Goal: Information Seeking & Learning: Understand process/instructions

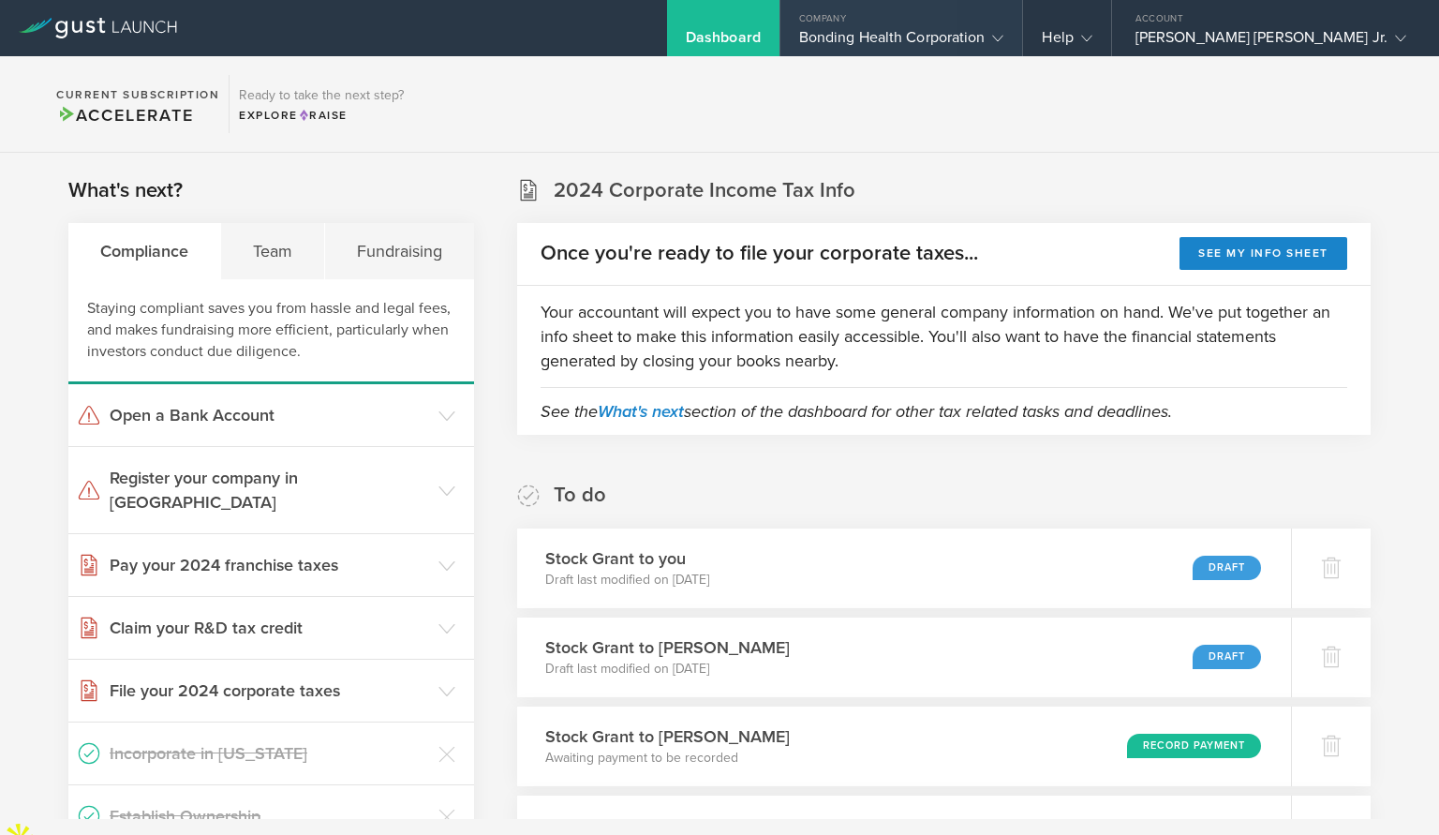
click at [1004, 32] on div "Bonding Health Corporation" at bounding box center [901, 42] width 205 height 28
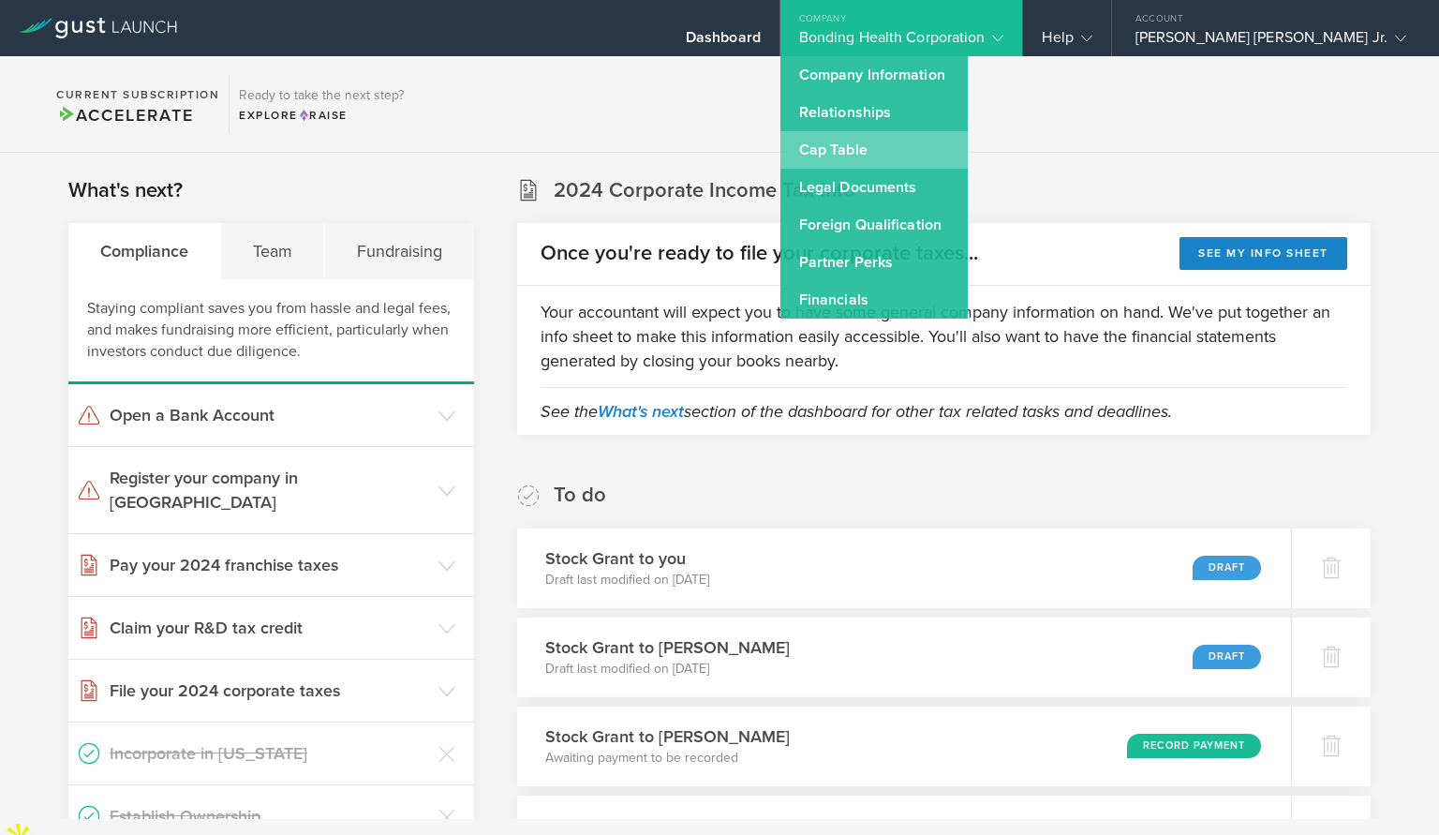
click at [968, 142] on link "Cap Table" at bounding box center [873, 149] width 187 height 37
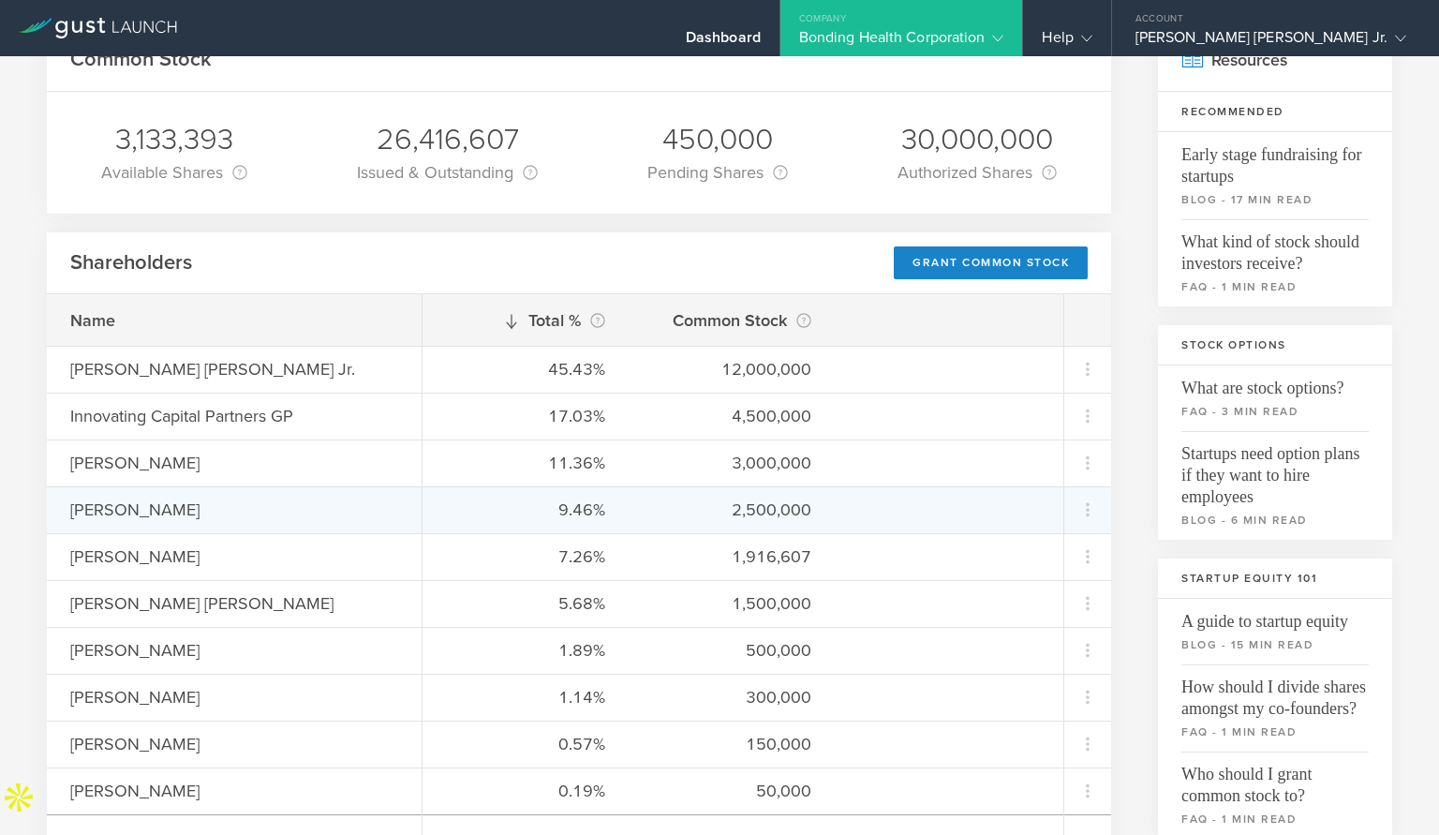
scroll to position [127, 0]
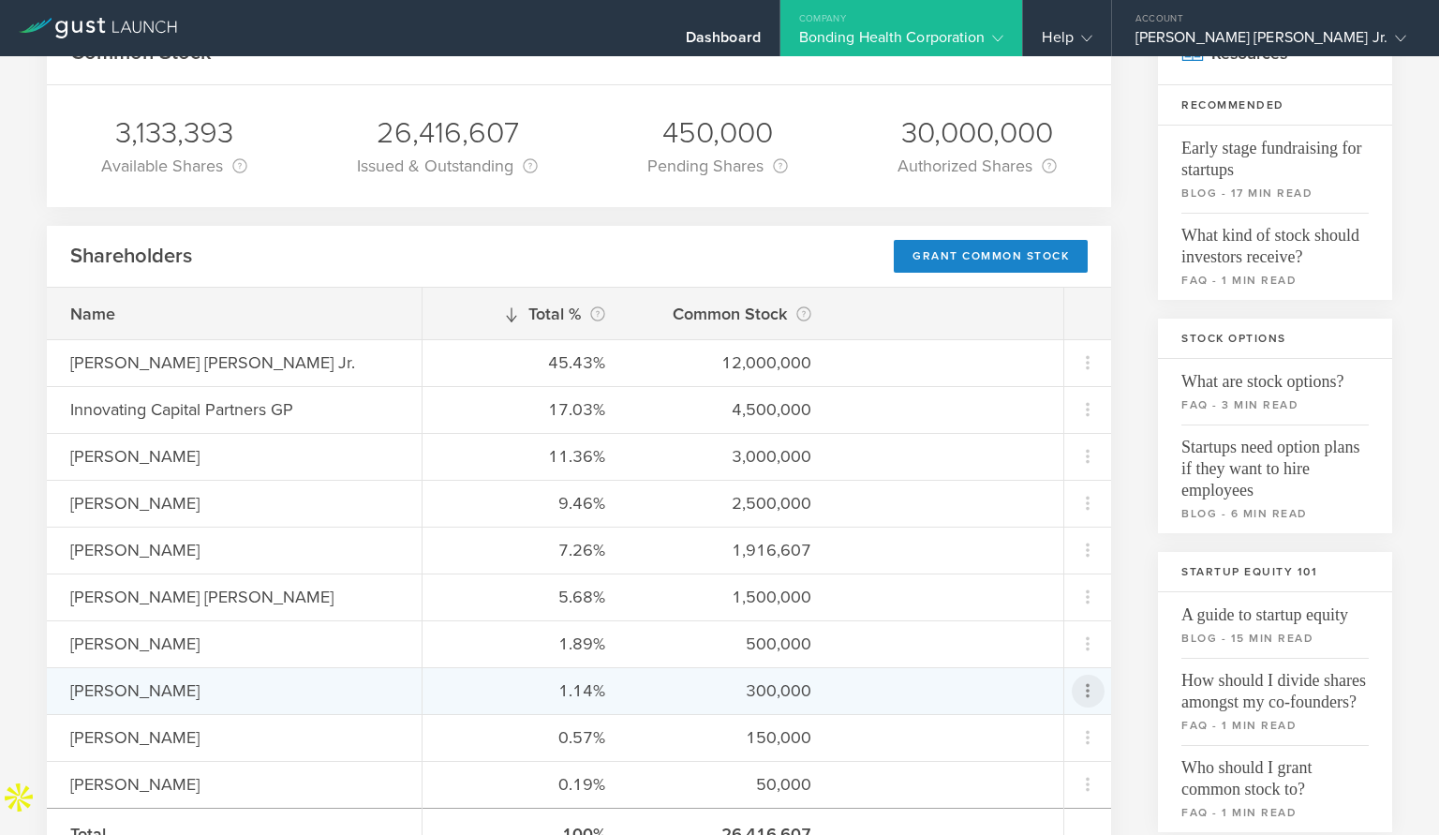
click at [1092, 687] on icon at bounding box center [1087, 690] width 22 height 22
click at [1089, 686] on md-backdrop at bounding box center [719, 417] width 1439 height 835
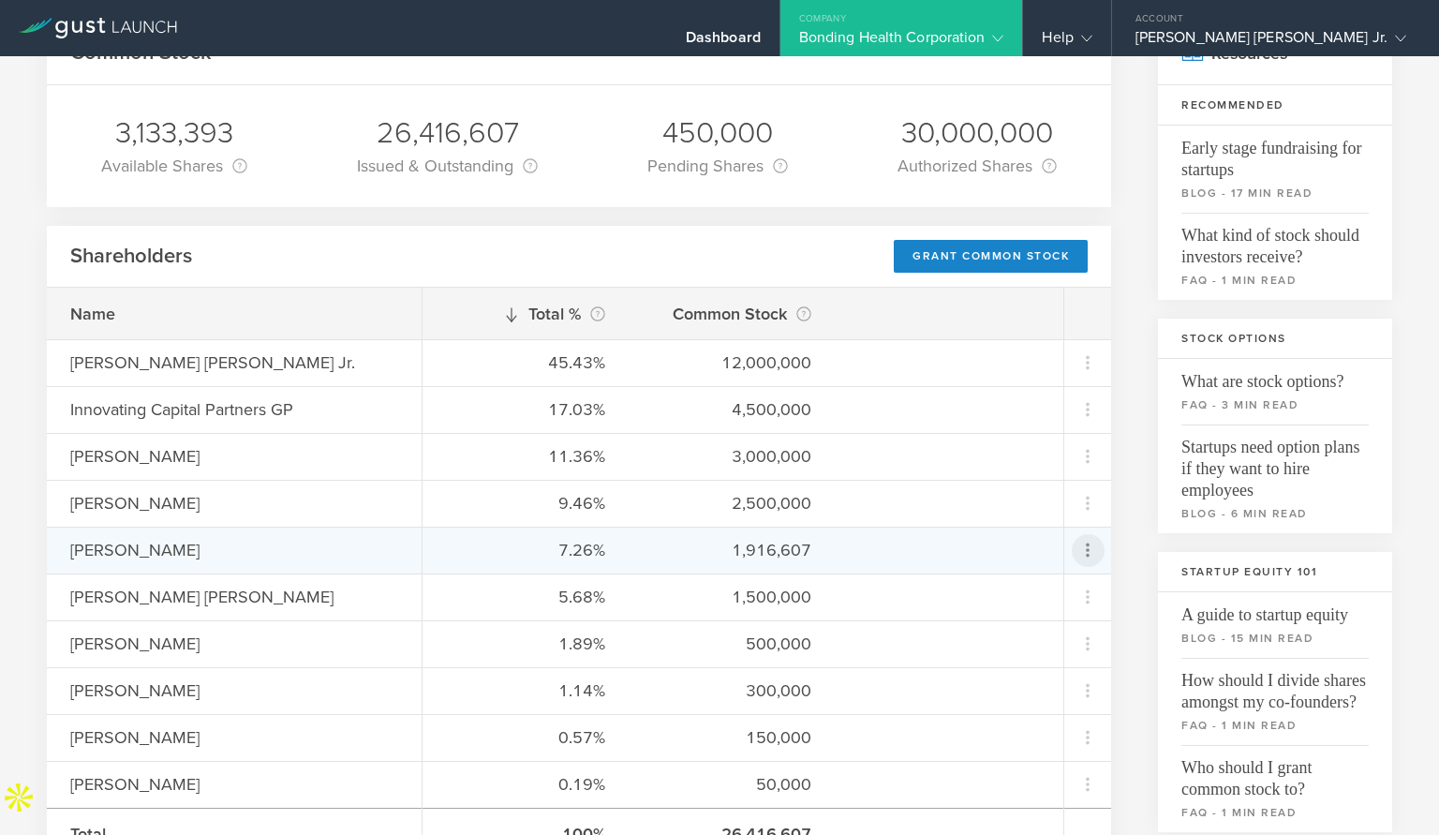
click at [1078, 548] on icon at bounding box center [1087, 550] width 22 height 22
click at [1079, 547] on md-backdrop at bounding box center [719, 417] width 1439 height 835
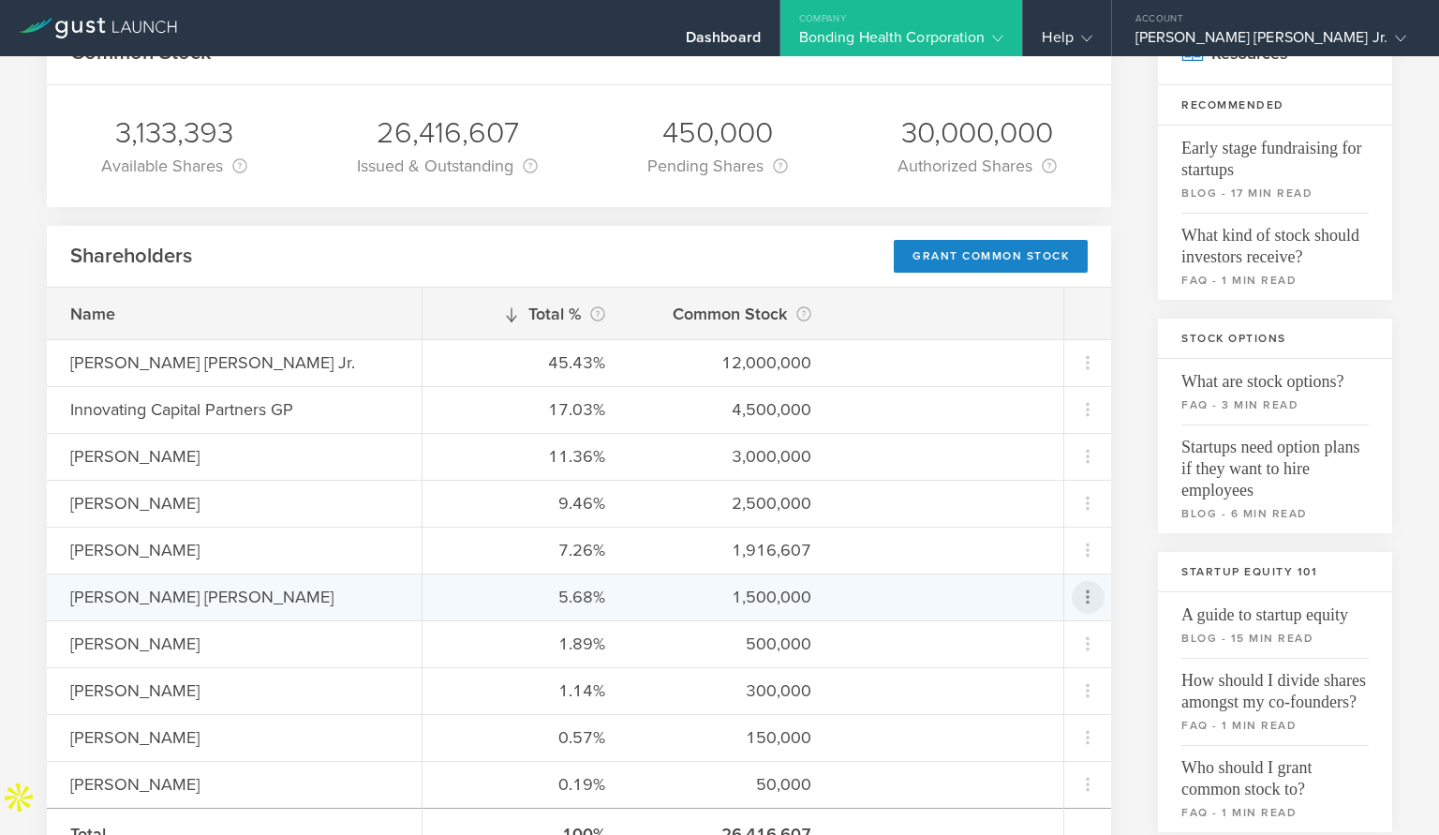
click at [1084, 600] on icon at bounding box center [1087, 596] width 22 height 22
click at [1087, 594] on md-backdrop at bounding box center [719, 417] width 1439 height 835
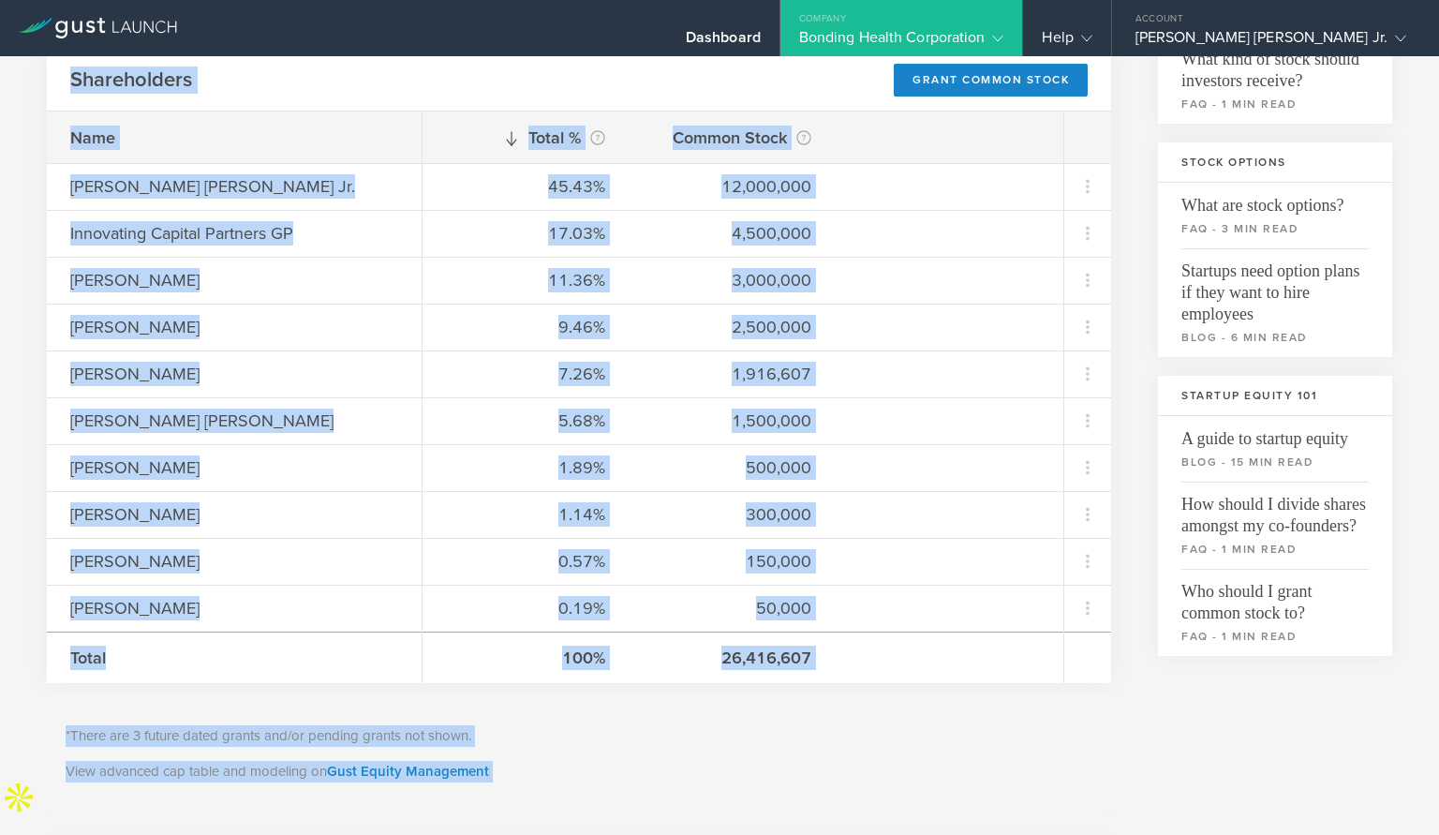
scroll to position [314, 0]
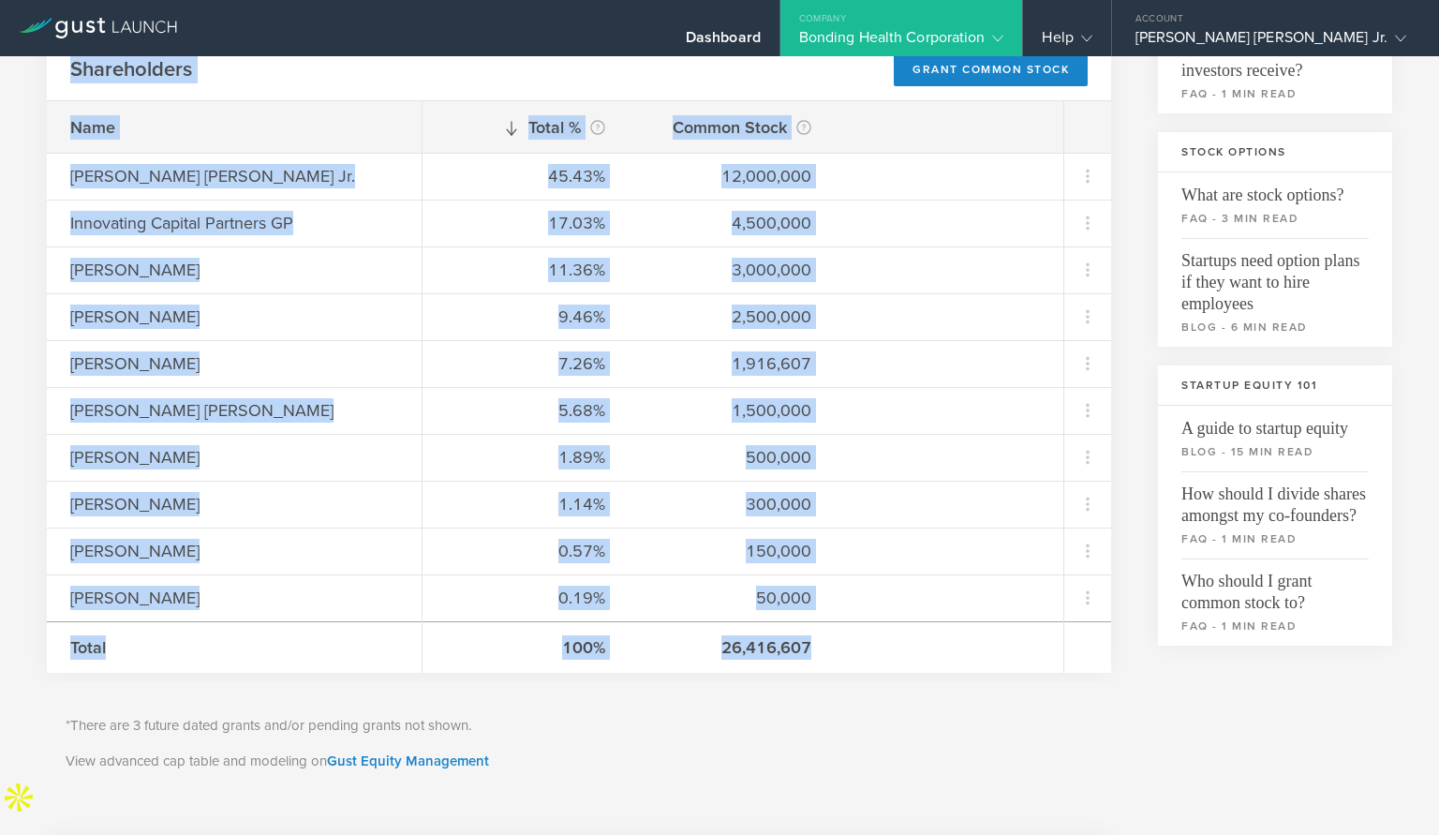
drag, startPoint x: 674, startPoint y: 393, endPoint x: 1060, endPoint y: 655, distance: 466.1
click at [1060, 655] on div "Common Stock 3,133,393 Available Shares This is the number of shares that the c…" at bounding box center [579, 655] width 1064 height 1638
copy div "Loremi Dolor 1,177,874 Sitametco Adipis Elit se doe tempor in utlabo etdo mag a…"
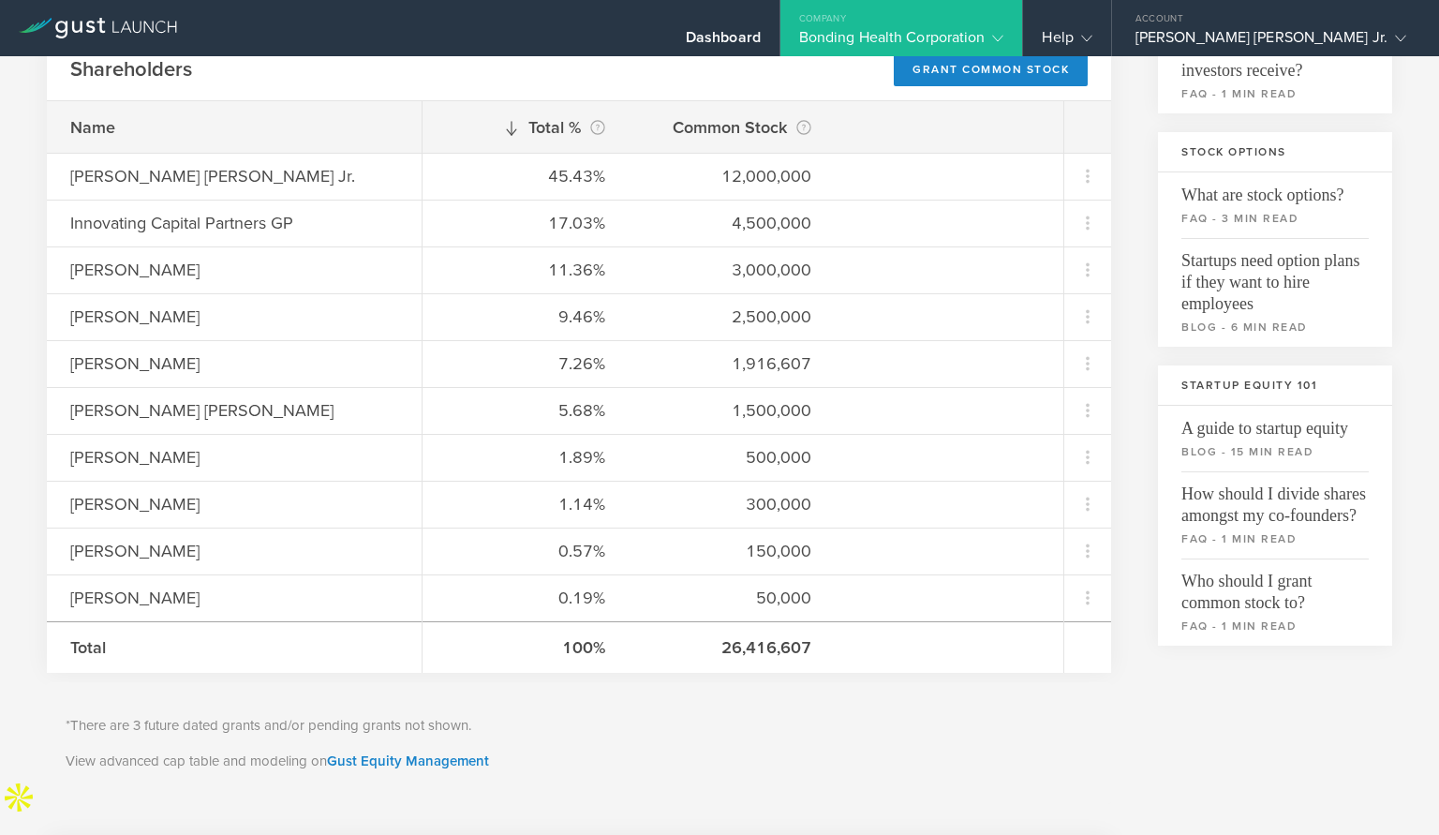
drag, startPoint x: 968, startPoint y: 694, endPoint x: 912, endPoint y: 649, distance: 71.3
click at [962, 689] on div "*There are 3 future dated grants and/or pending grants not shown. View advanced…" at bounding box center [579, 743] width 1064 height 122
click at [1279, 37] on div "[PERSON_NAME] [PERSON_NAME] Jr." at bounding box center [1270, 42] width 271 height 28
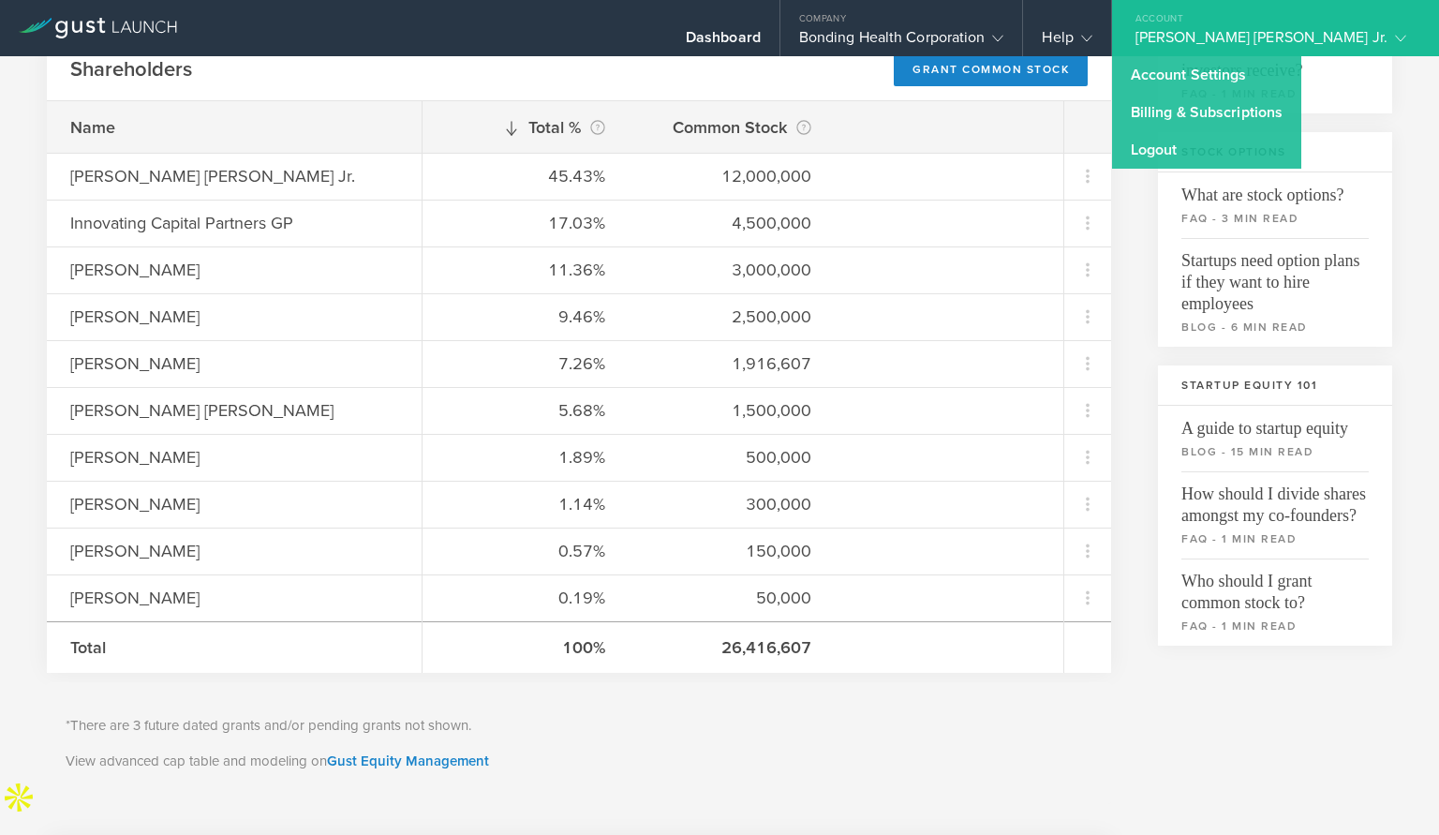
click at [1296, 40] on div "[PERSON_NAME] [PERSON_NAME] Jr." at bounding box center [1270, 42] width 271 height 28
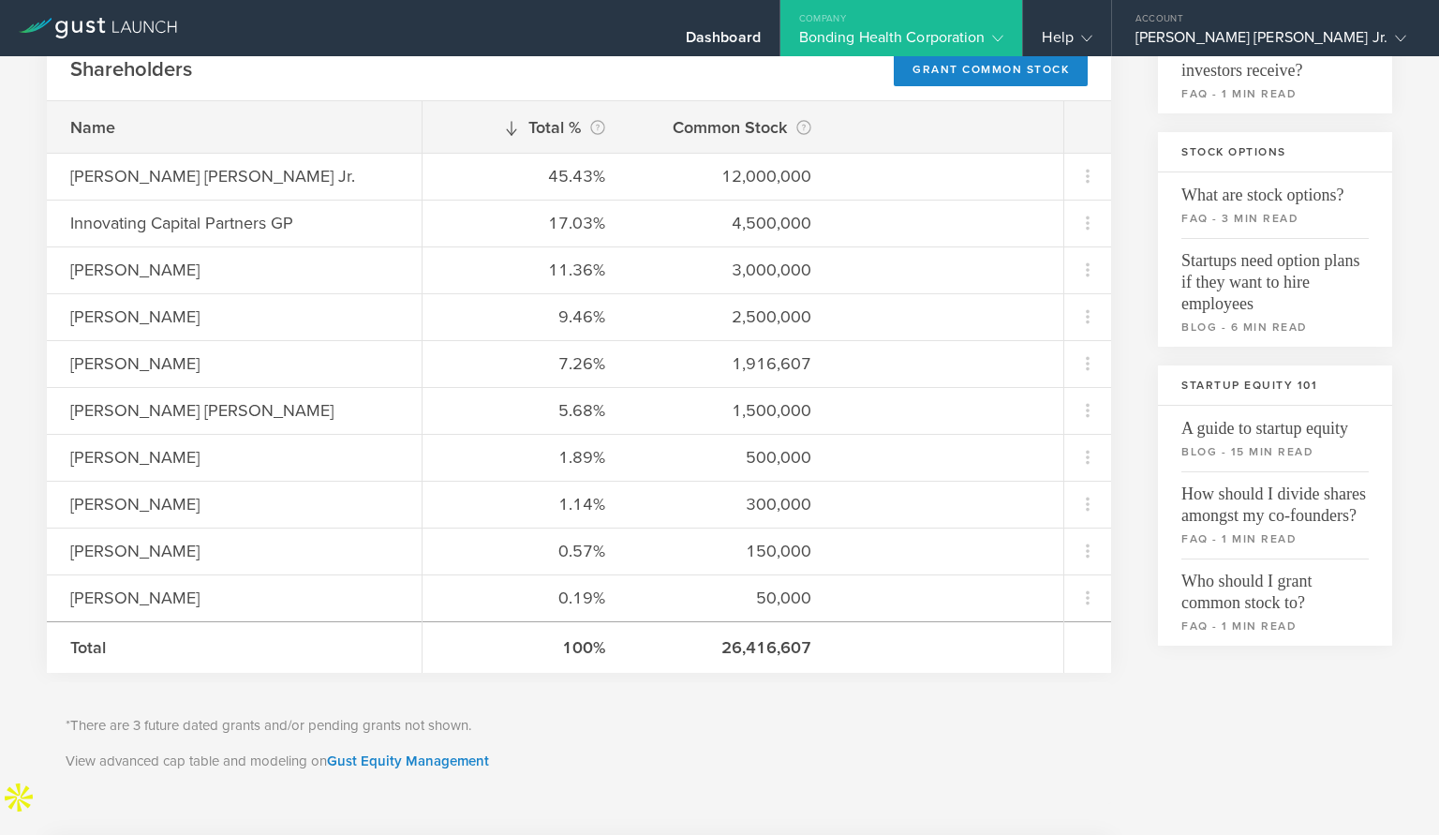
click at [1004, 38] on div "Bonding Health Corporation" at bounding box center [901, 42] width 205 height 28
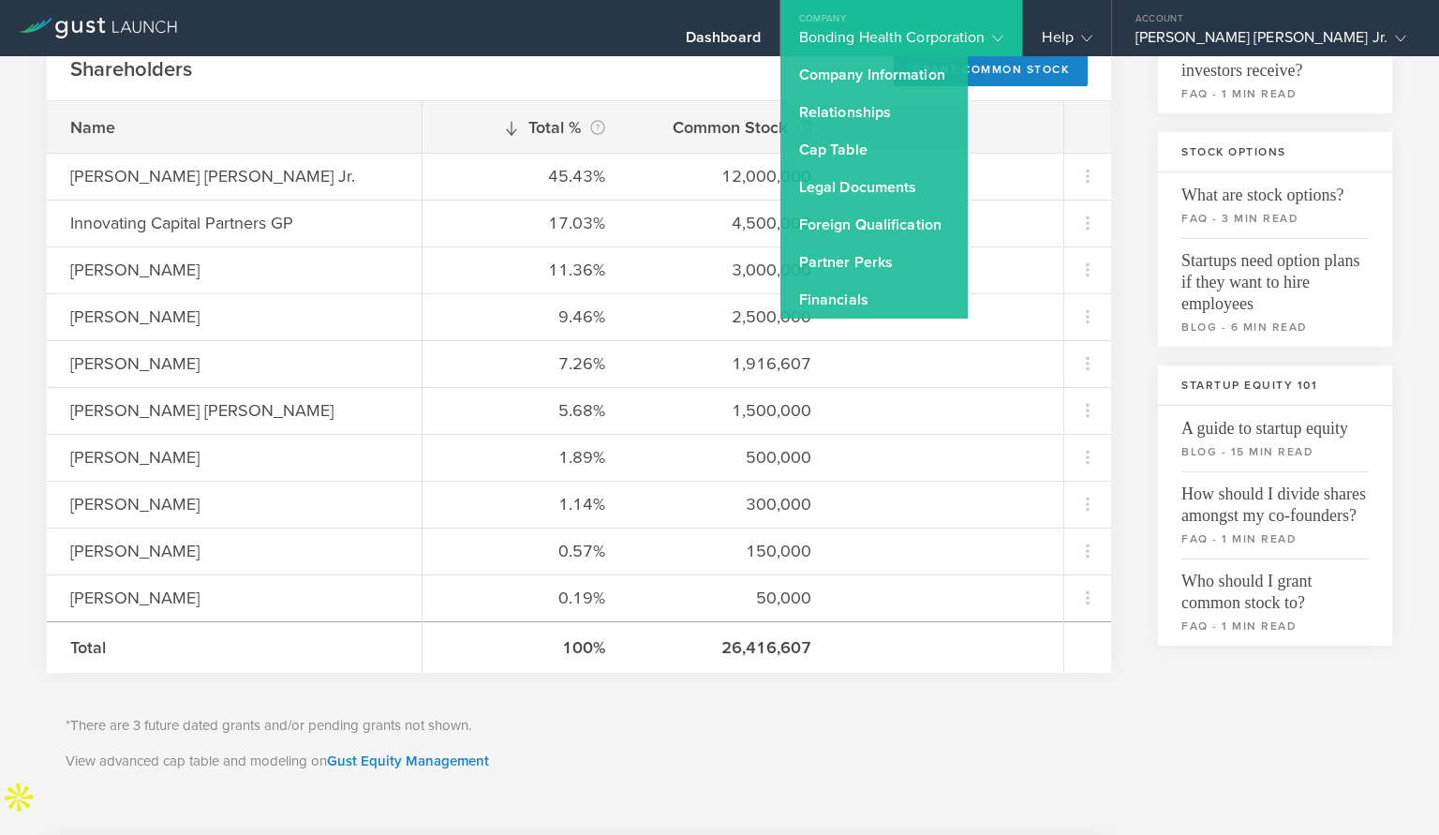
click at [992, 34] on div "Bonding Health Corporation" at bounding box center [901, 42] width 205 height 28
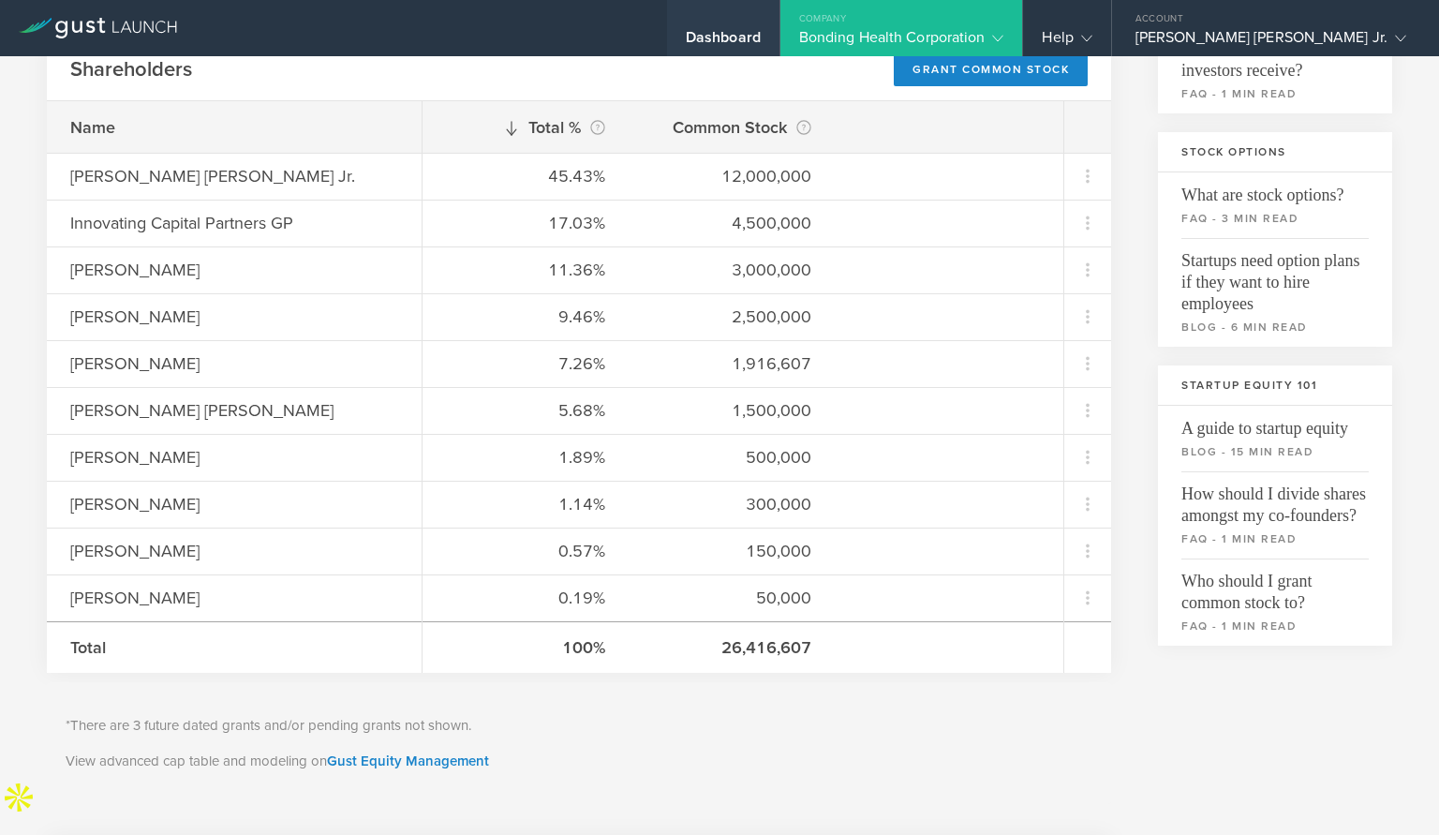
click at [761, 34] on div "Dashboard" at bounding box center [723, 42] width 75 height 28
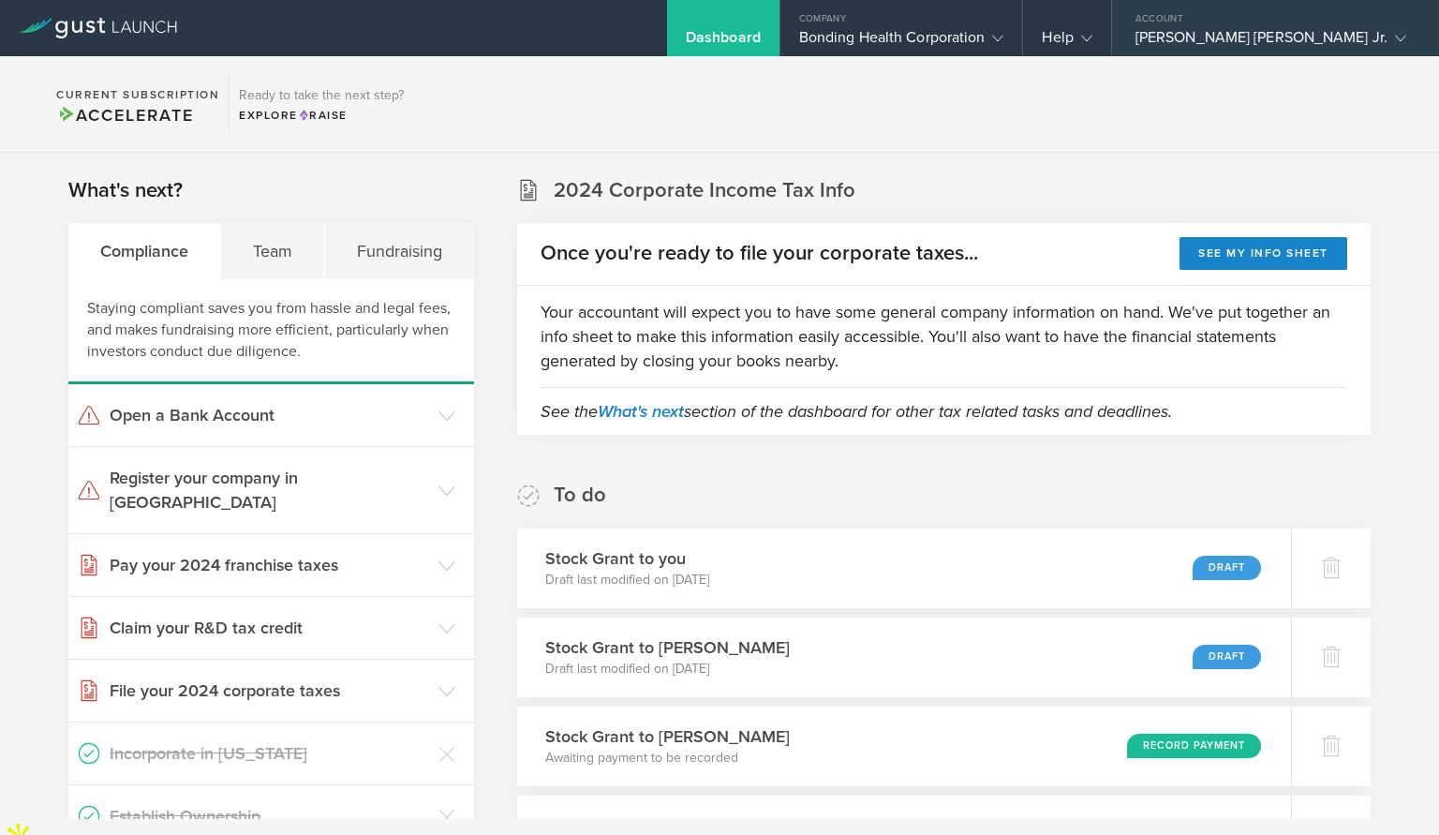
click at [1313, 30] on div "[PERSON_NAME] [PERSON_NAME] Jr." at bounding box center [1270, 42] width 271 height 28
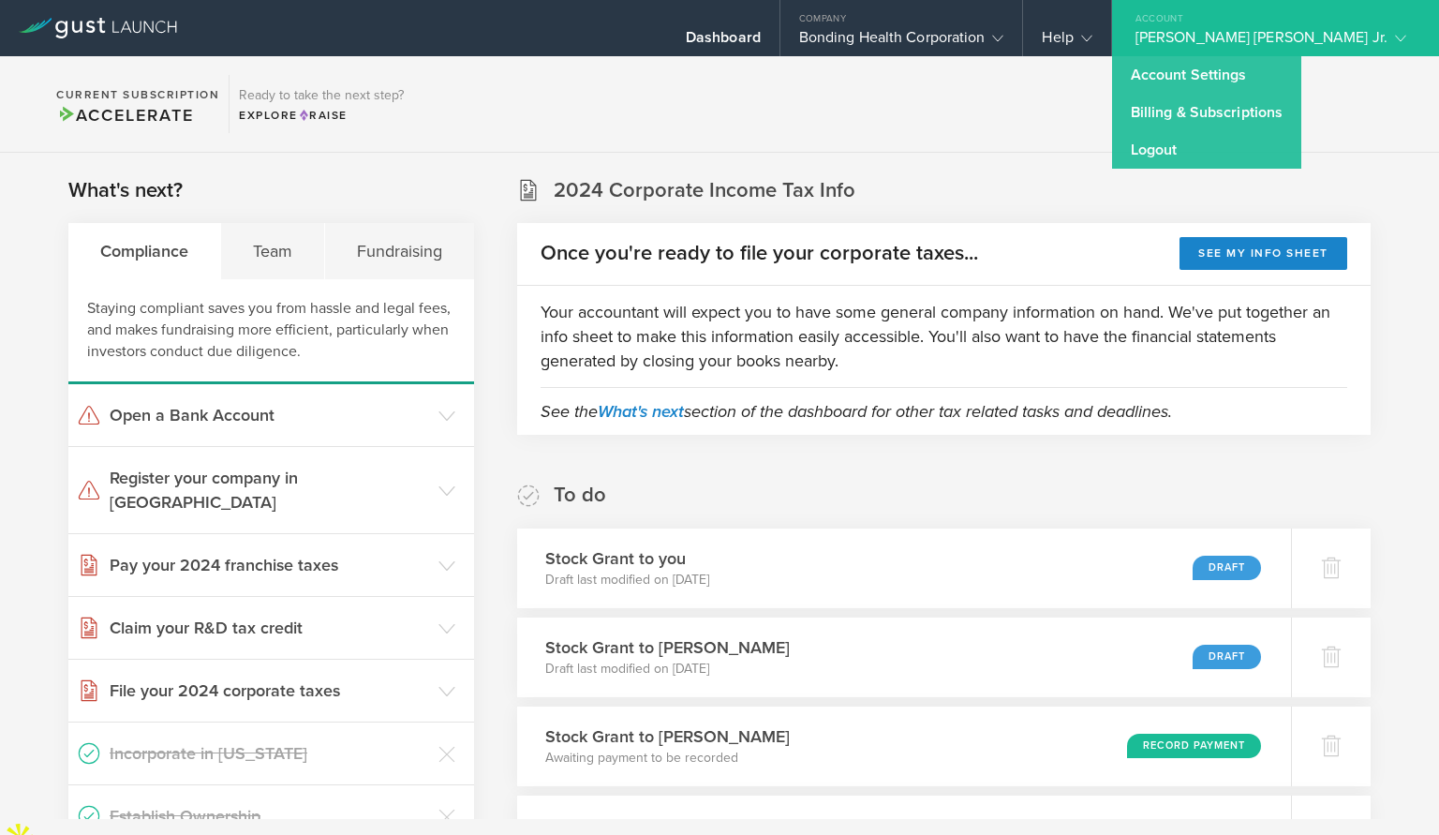
click at [1299, 32] on div "[PERSON_NAME] [PERSON_NAME] Jr." at bounding box center [1270, 42] width 271 height 28
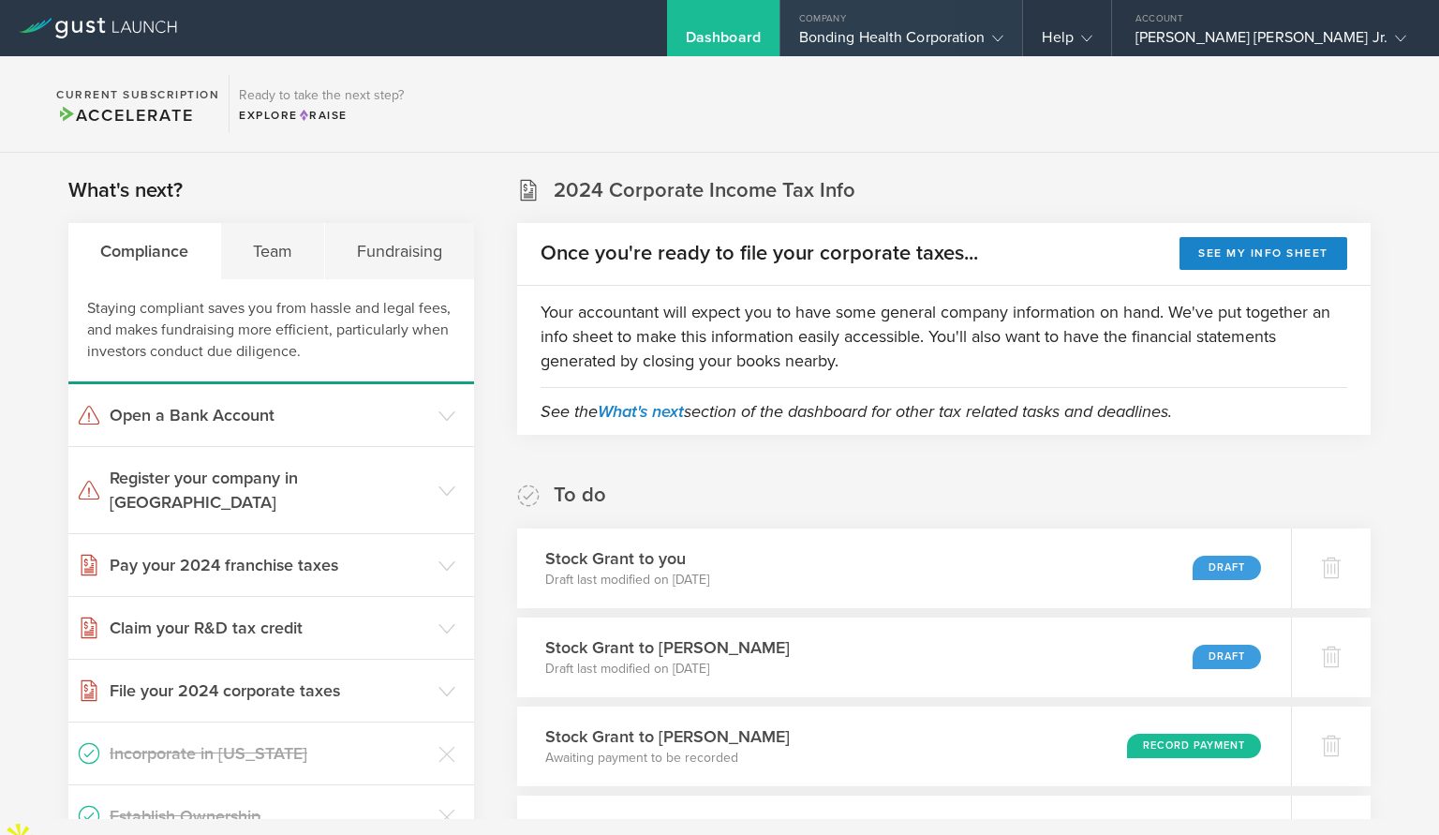
click at [1004, 31] on div "Bonding Health Corporation" at bounding box center [901, 42] width 205 height 28
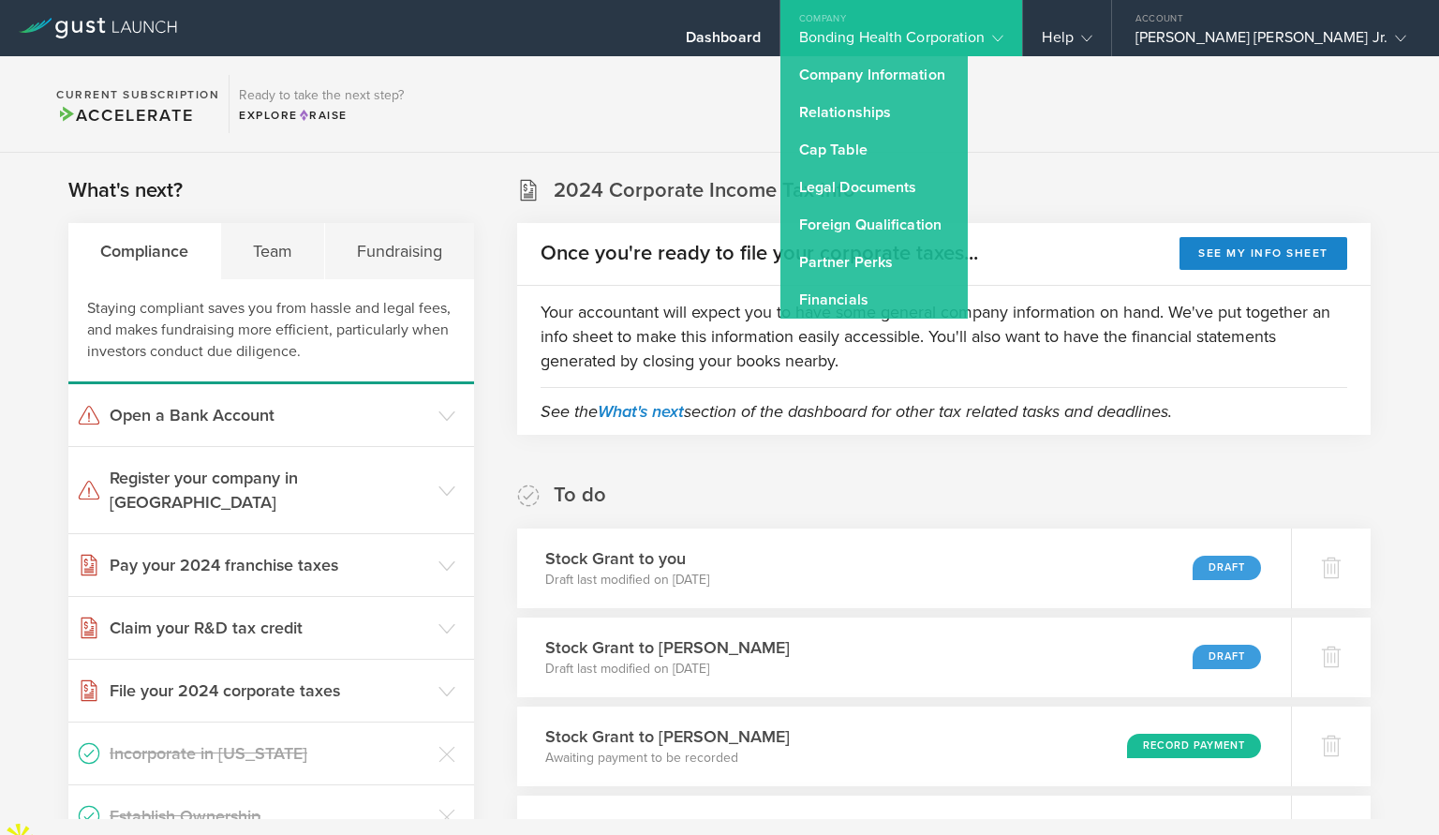
click at [1004, 31] on div "Bonding Health Corporation" at bounding box center [901, 42] width 205 height 28
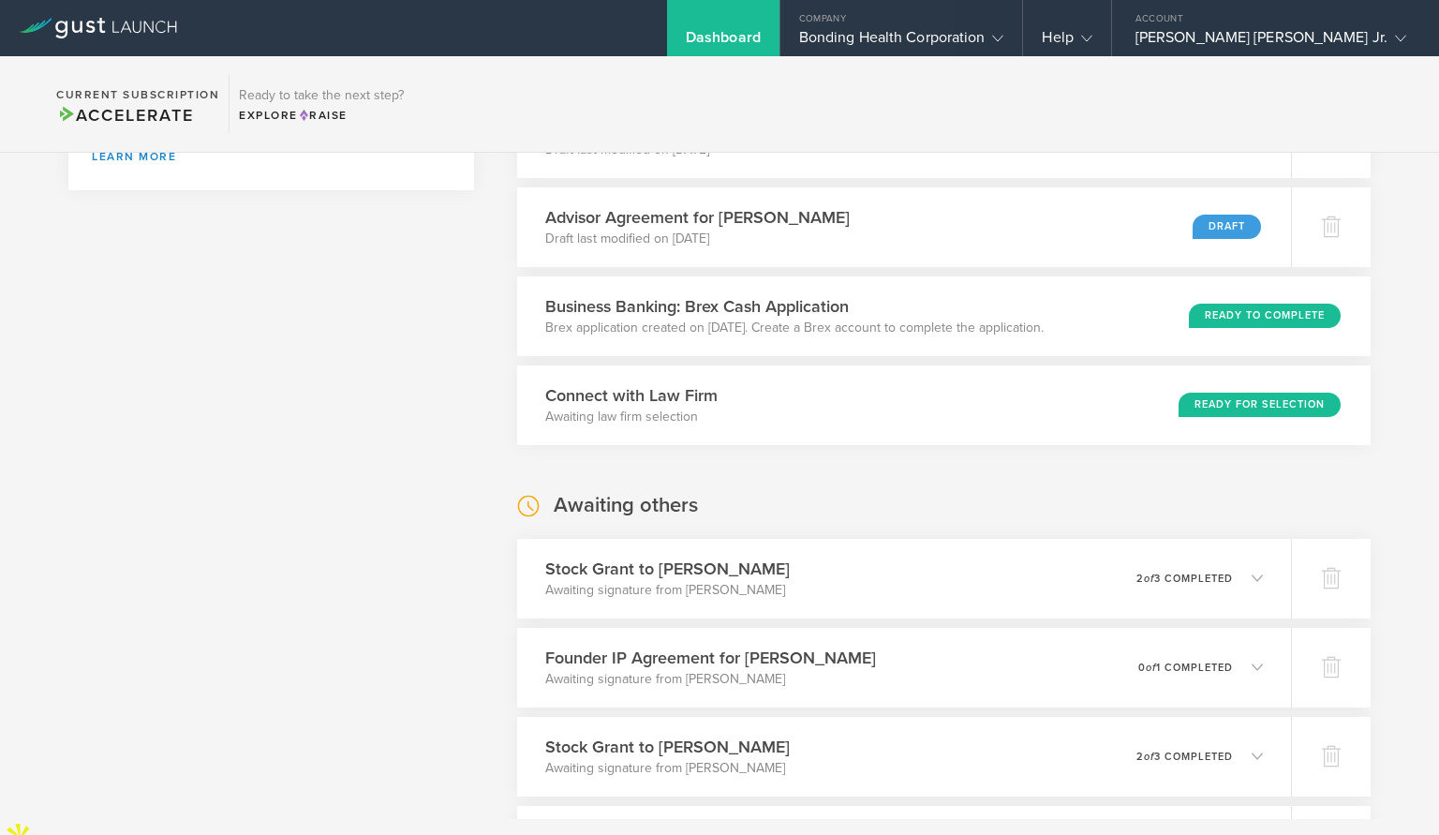
scroll to position [974, 0]
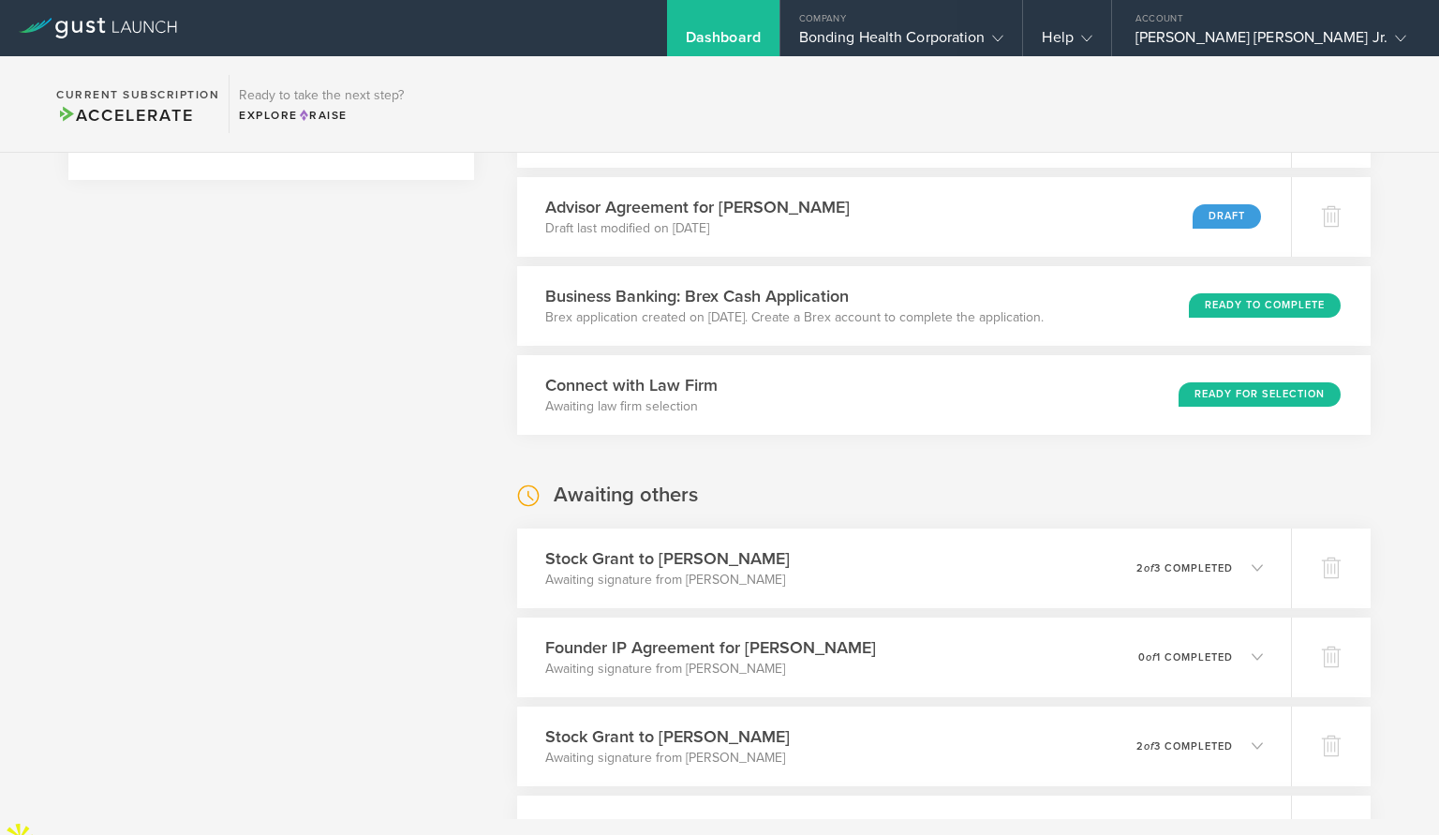
click at [156, 42] on div at bounding box center [98, 28] width 196 height 56
click at [155, 36] on icon at bounding box center [98, 28] width 158 height 21
click at [761, 34] on div "Dashboard" at bounding box center [723, 42] width 75 height 28
click at [956, 24] on div "Company" at bounding box center [901, 14] width 243 height 28
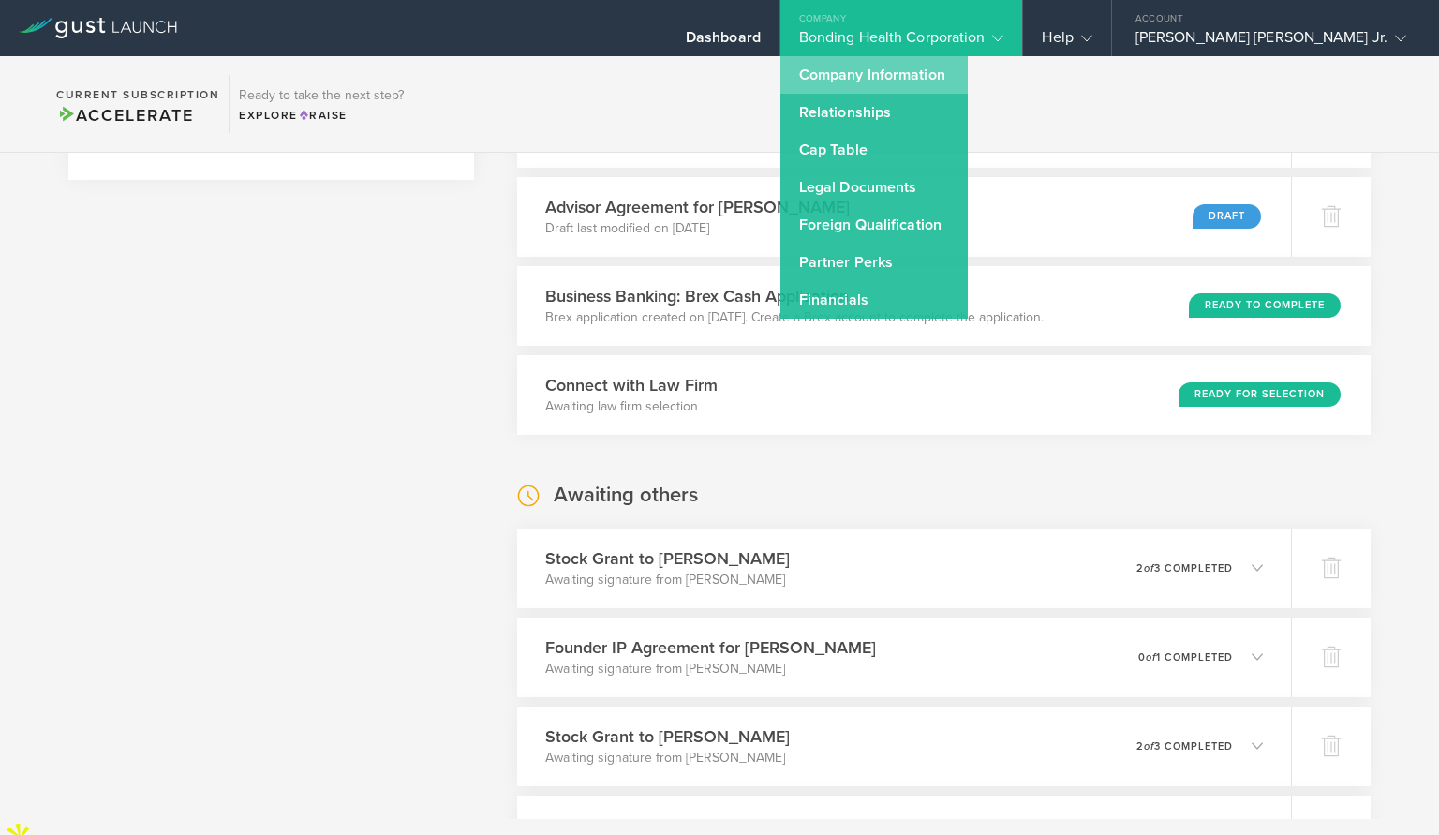
click at [948, 81] on link "Company Information" at bounding box center [873, 74] width 187 height 37
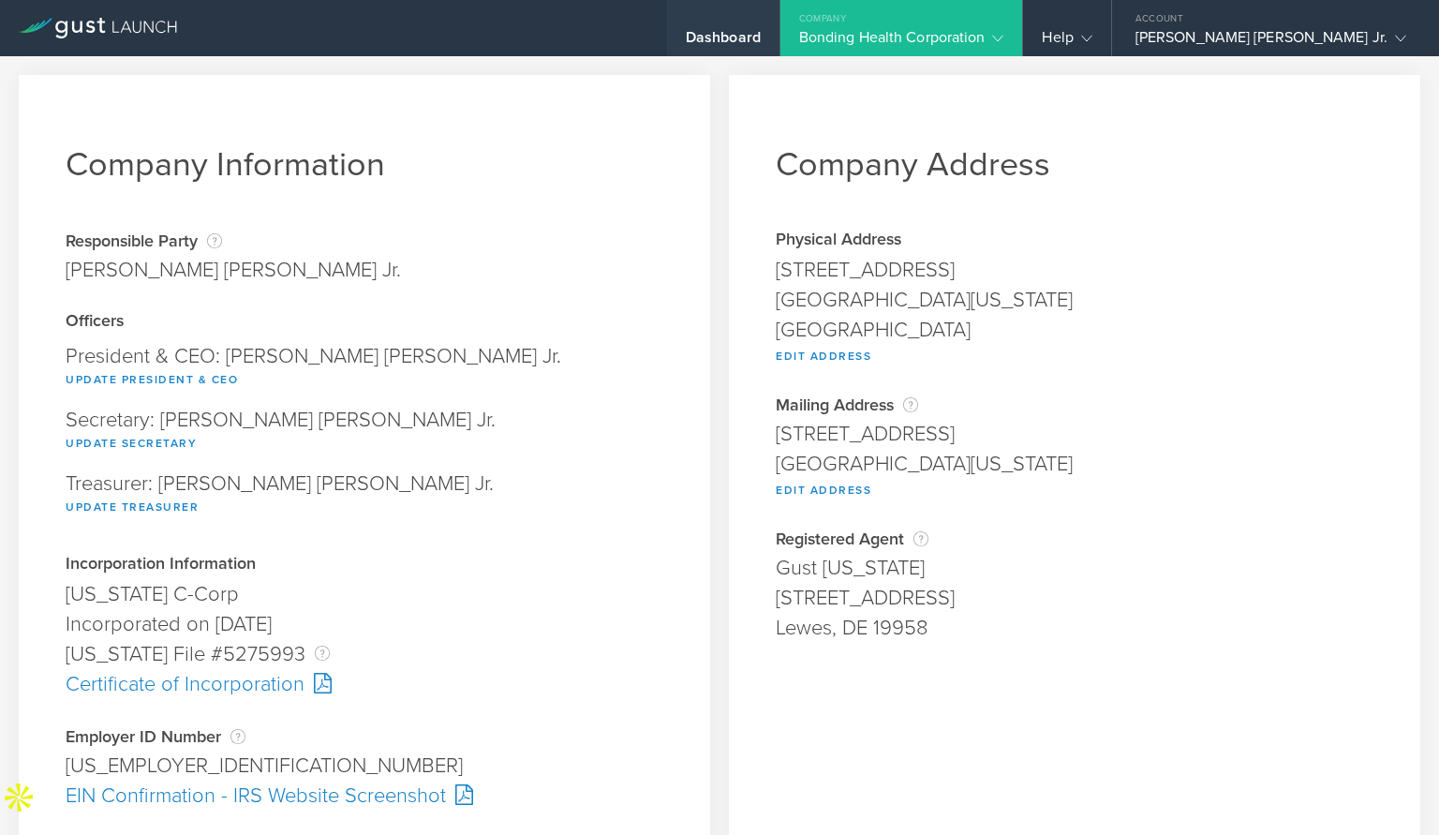
click at [779, 24] on div "Dashboard" at bounding box center [723, 28] width 112 height 56
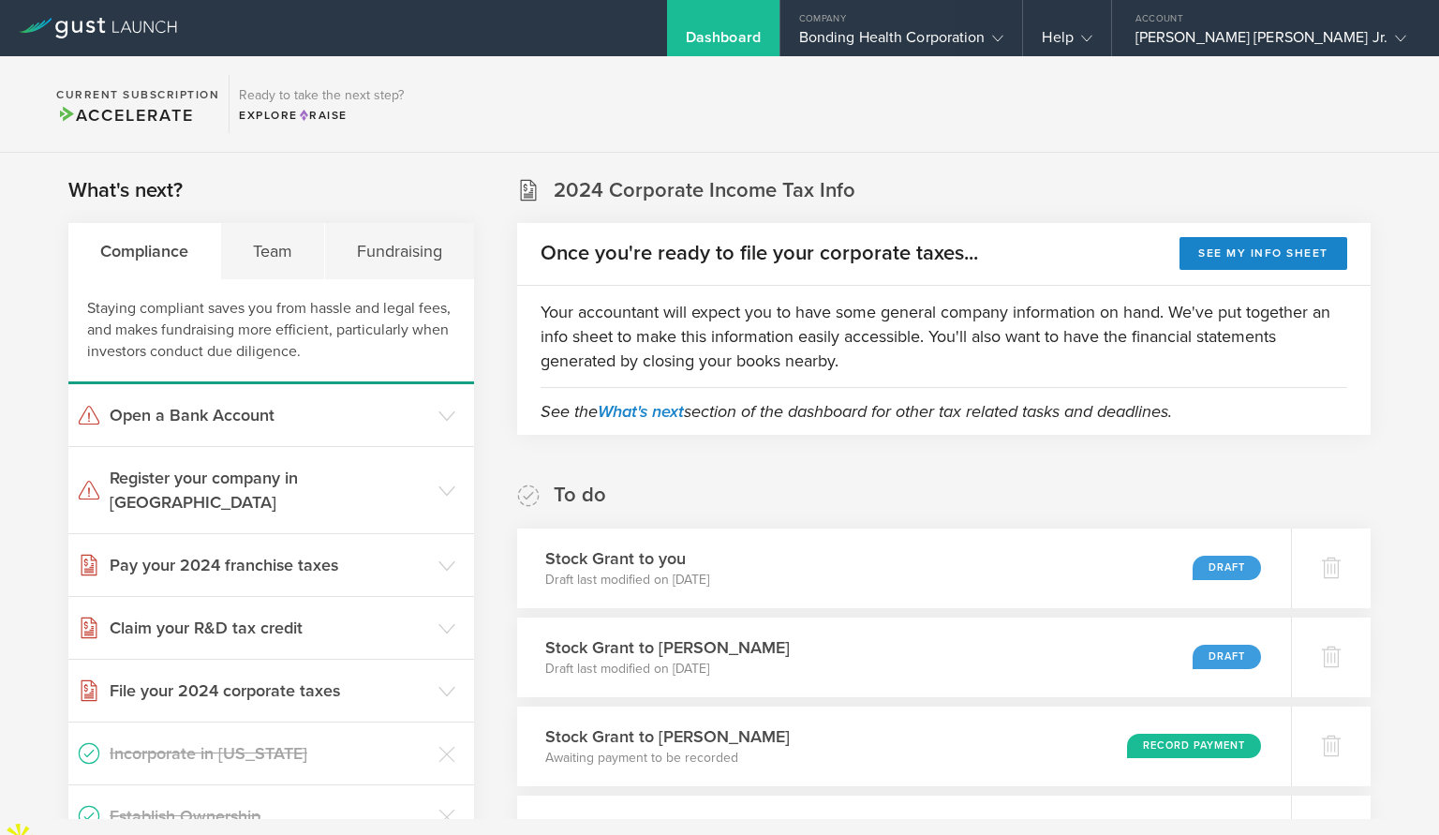
click at [779, 24] on div "Dashboard" at bounding box center [723, 28] width 112 height 56
drag, startPoint x: 316, startPoint y: 244, endPoint x: 371, endPoint y: 249, distance: 55.6
click at [316, 243] on div "Team" at bounding box center [273, 251] width 104 height 56
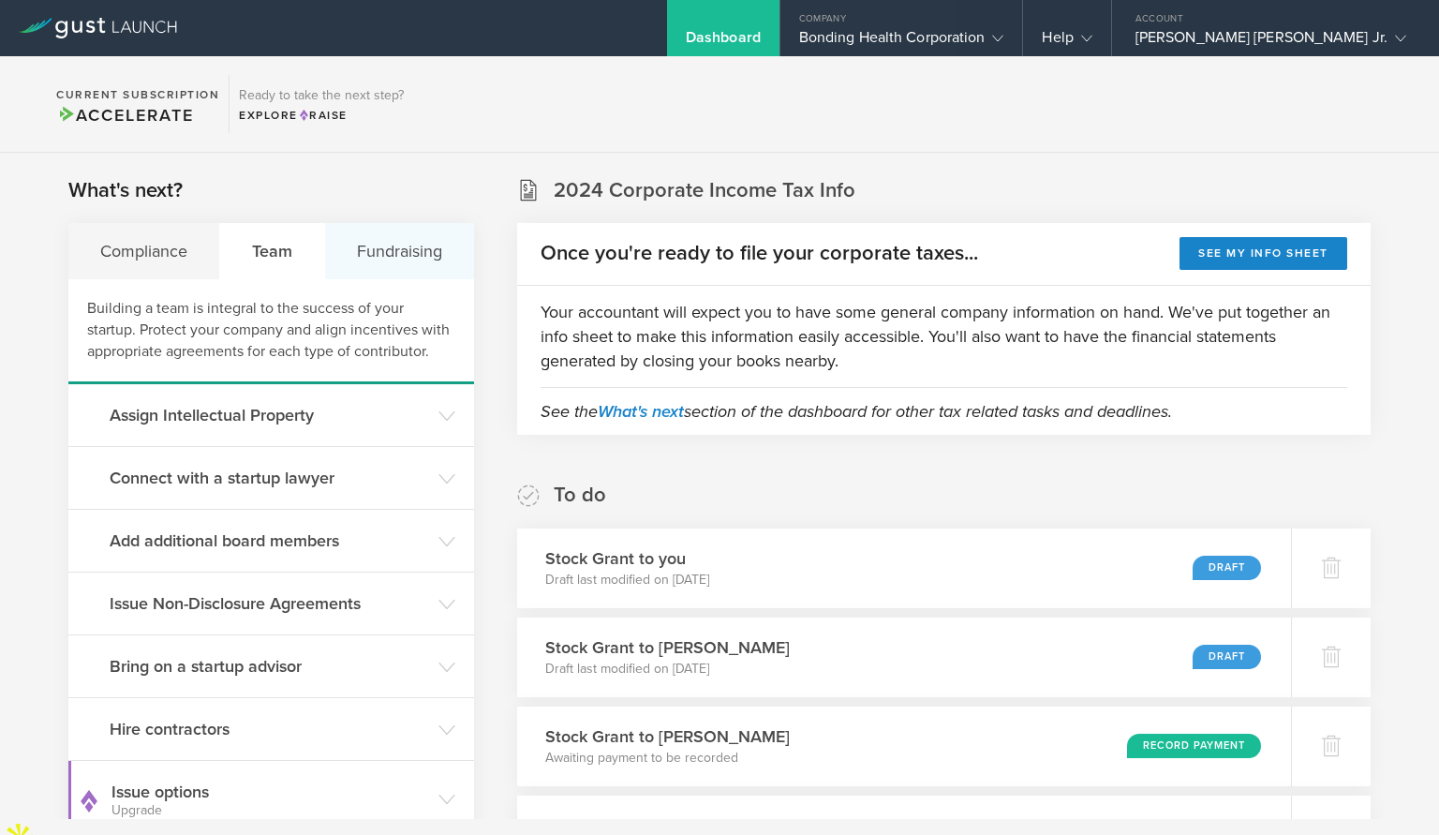
drag, startPoint x: 377, startPoint y: 250, endPoint x: 335, endPoint y: 256, distance: 41.6
click at [377, 250] on div "Fundraising" at bounding box center [399, 251] width 149 height 56
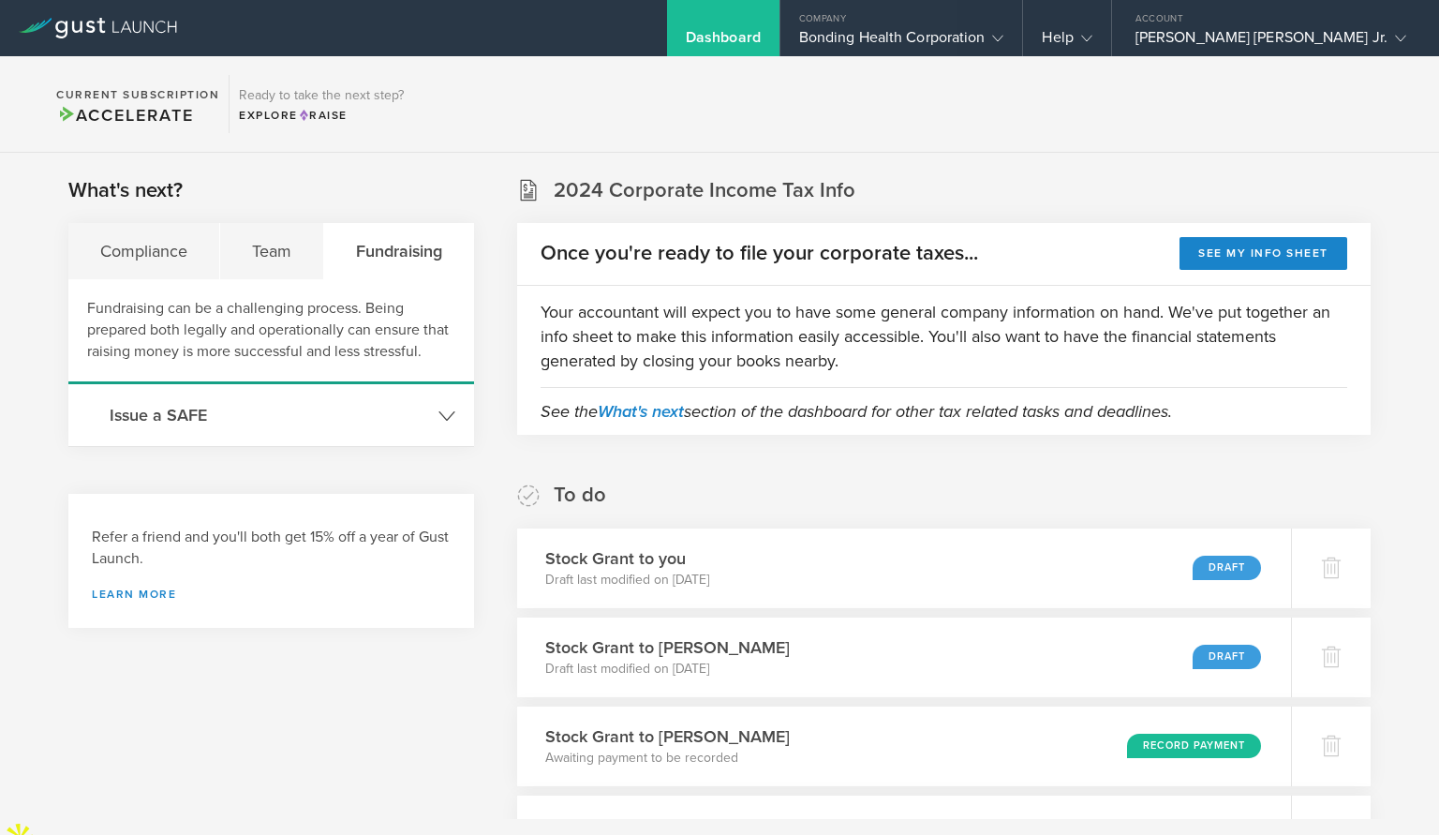
click at [437, 428] on header "Issue a SAFE" at bounding box center [271, 415] width 406 height 62
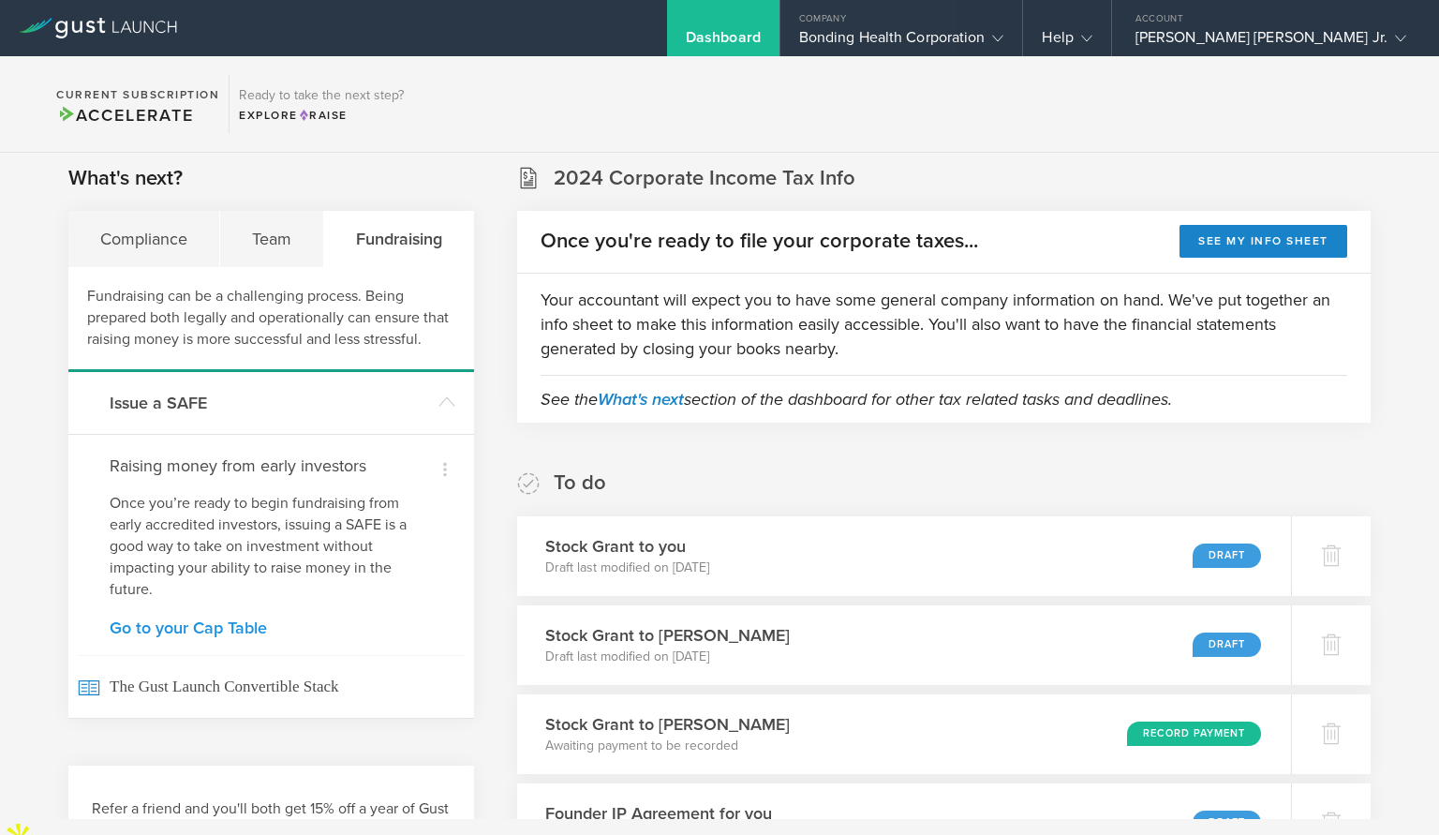
scroll to position [41, 0]
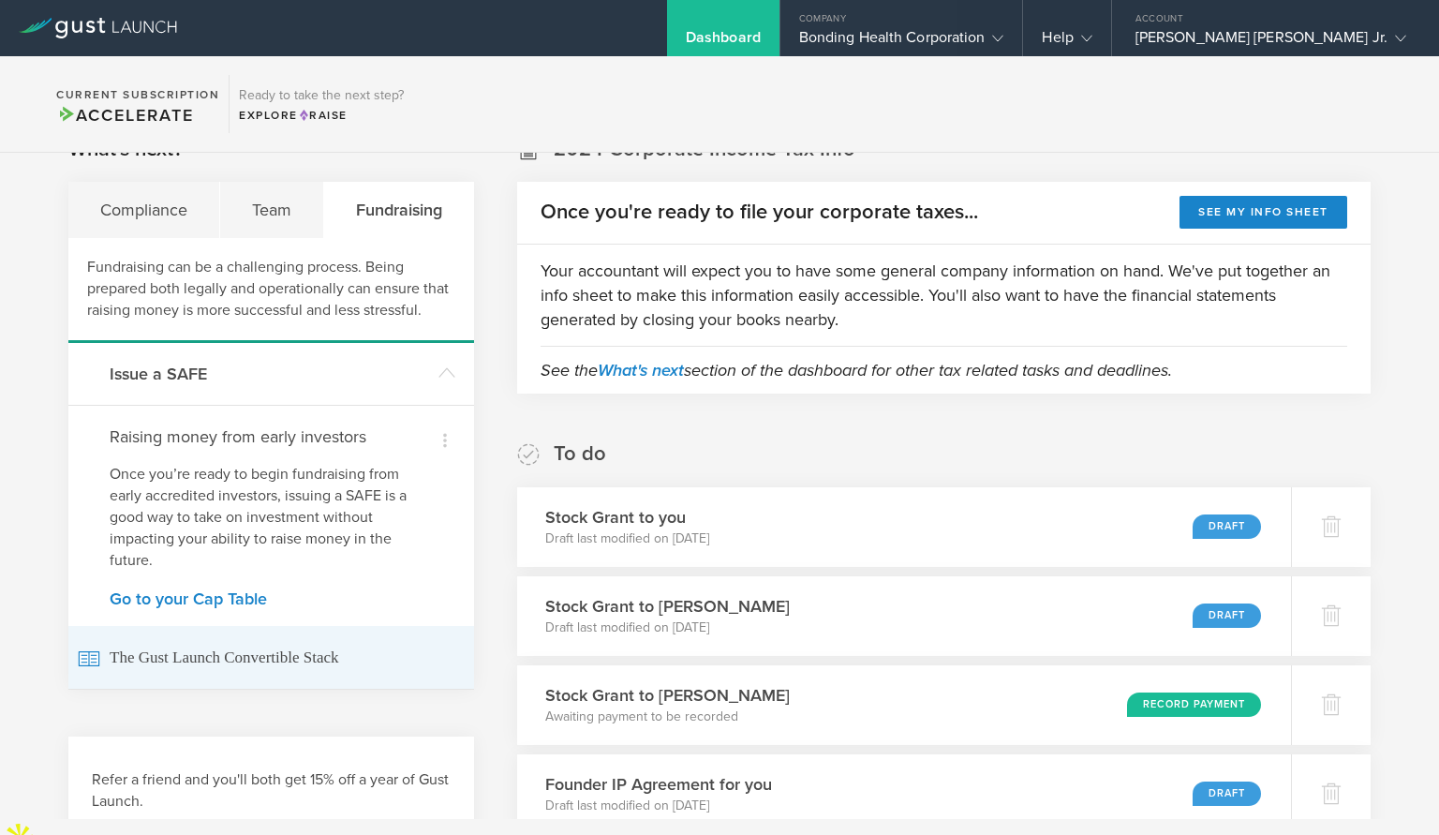
click at [261, 659] on span "The Gust Launch Convertible Stack" at bounding box center [271, 657] width 387 height 63
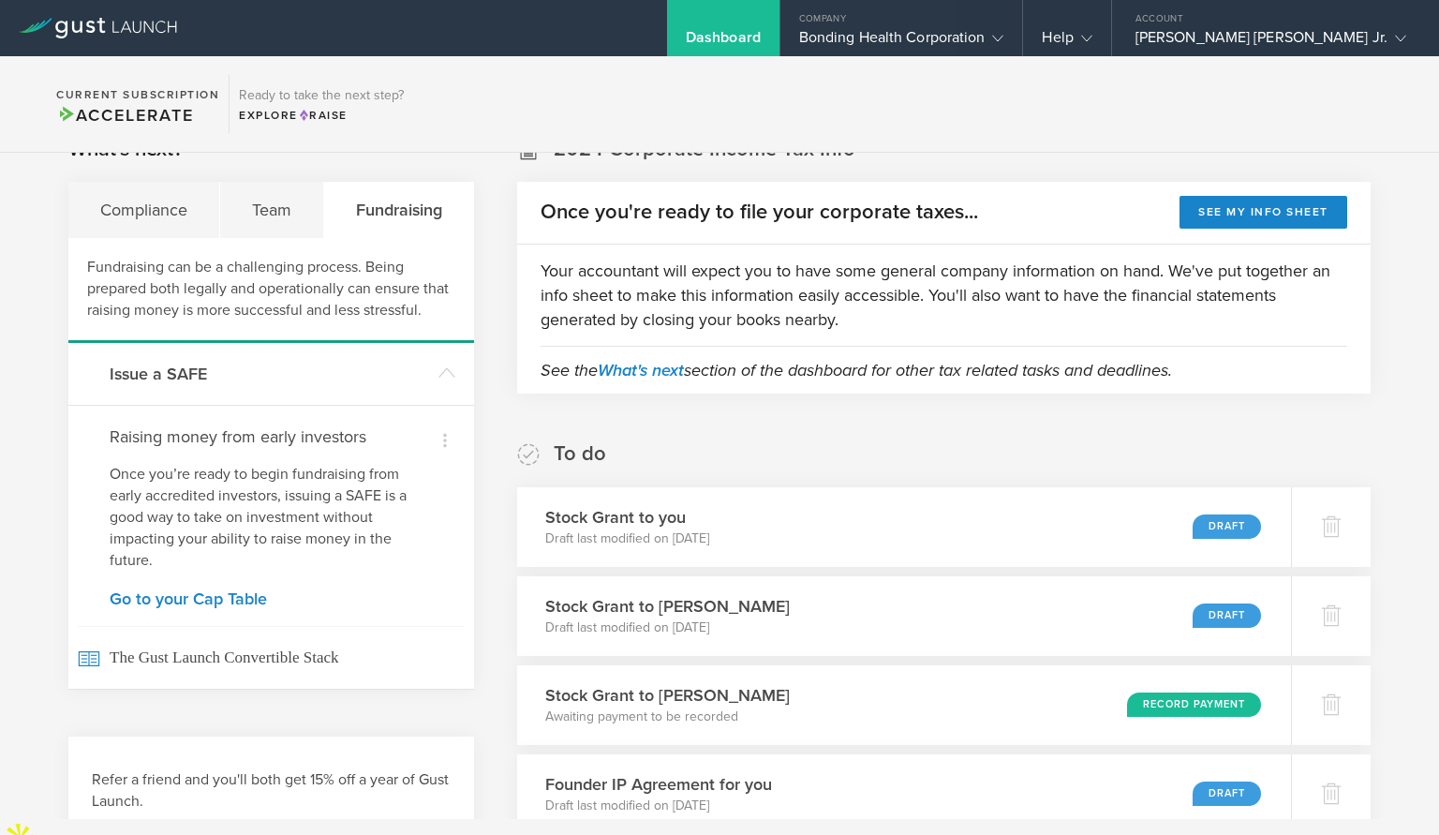
scroll to position [0, 0]
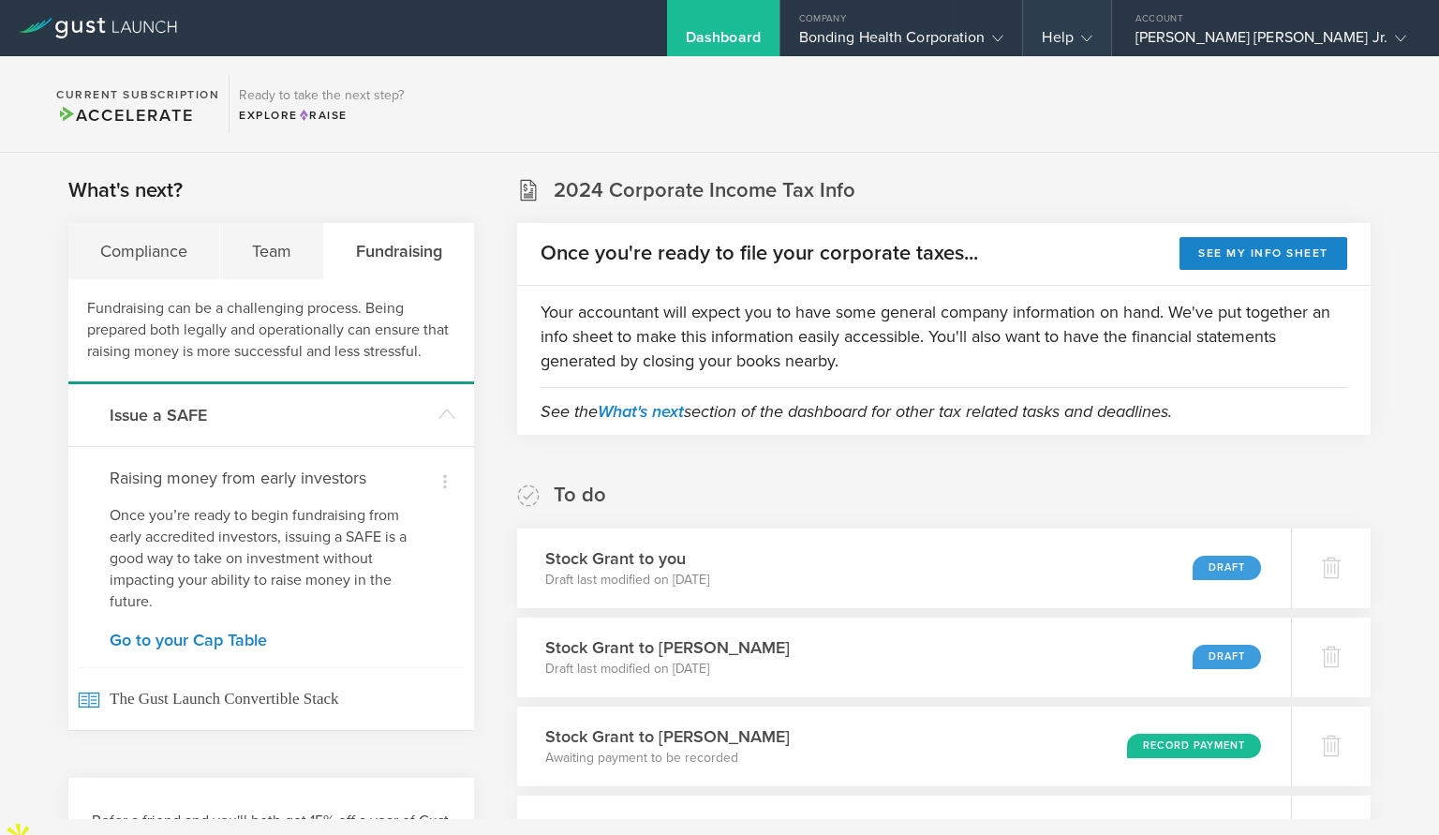
click at [1091, 36] on div "Help" at bounding box center [1067, 42] width 50 height 28
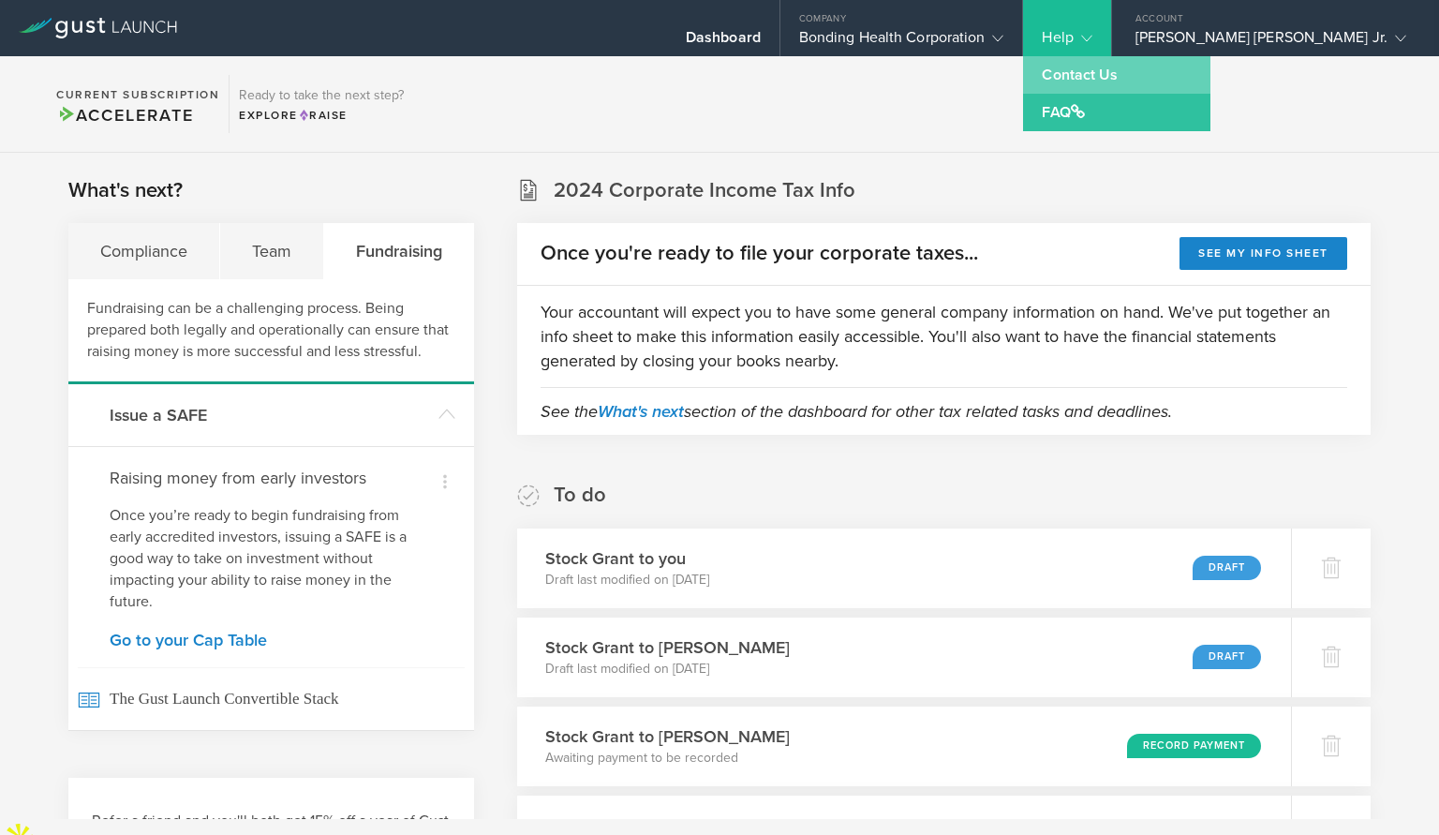
click at [1179, 80] on link "Contact Us" at bounding box center [1116, 74] width 187 height 37
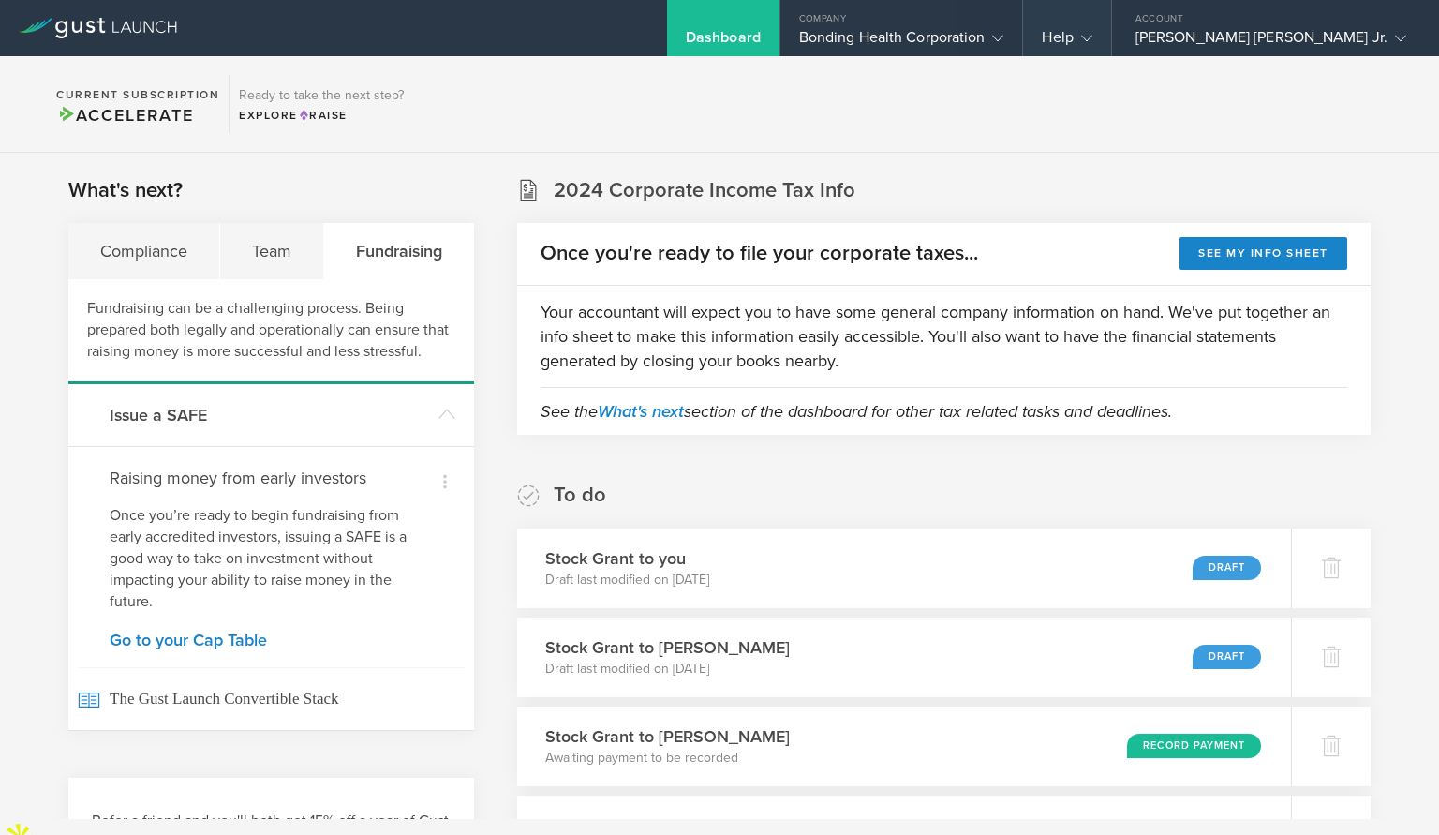
click at [1091, 31] on div "Help" at bounding box center [1067, 42] width 50 height 28
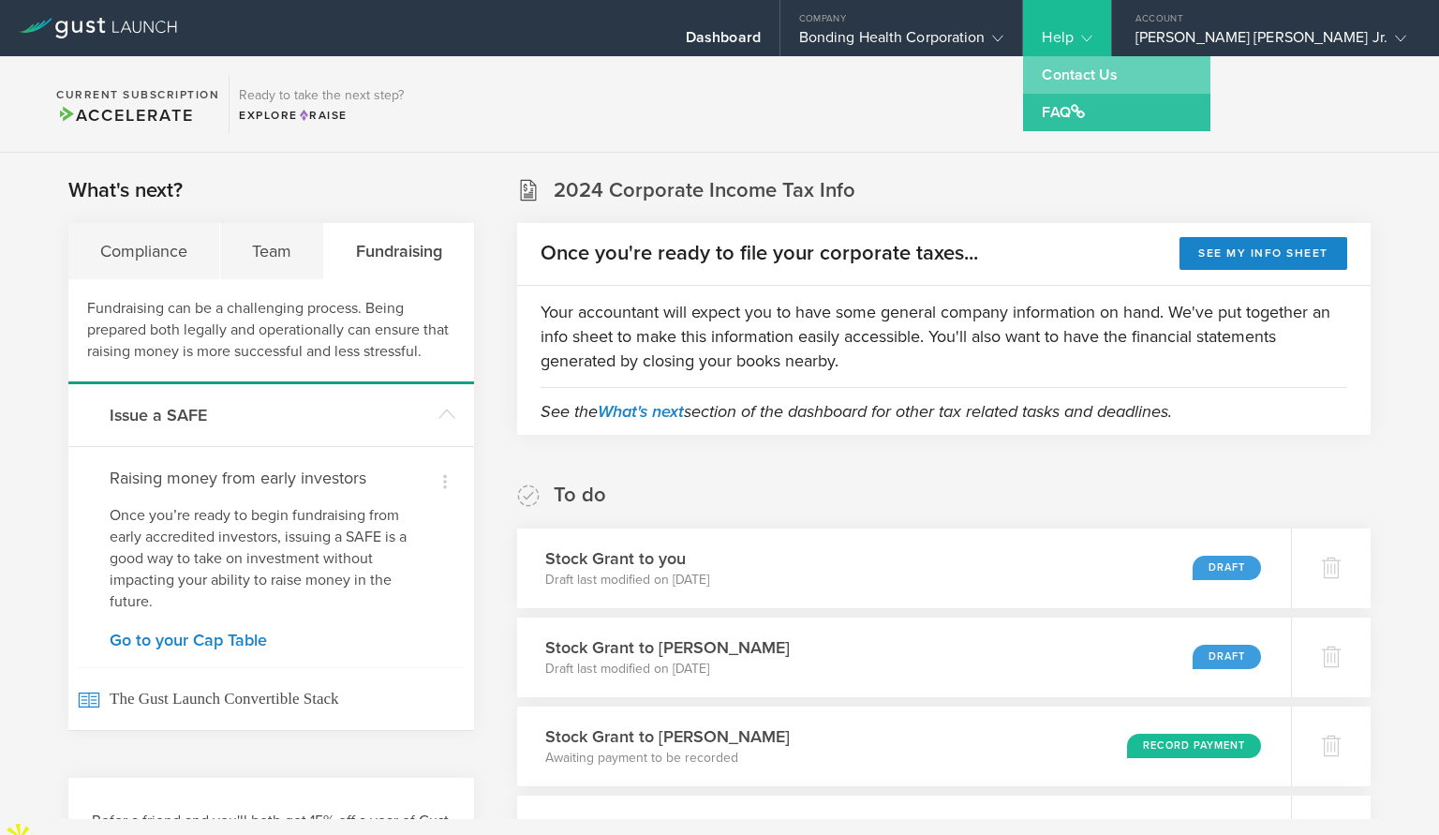
click at [1179, 75] on link "Contact Us" at bounding box center [1116, 74] width 187 height 37
